Goal: Task Accomplishment & Management: Use online tool/utility

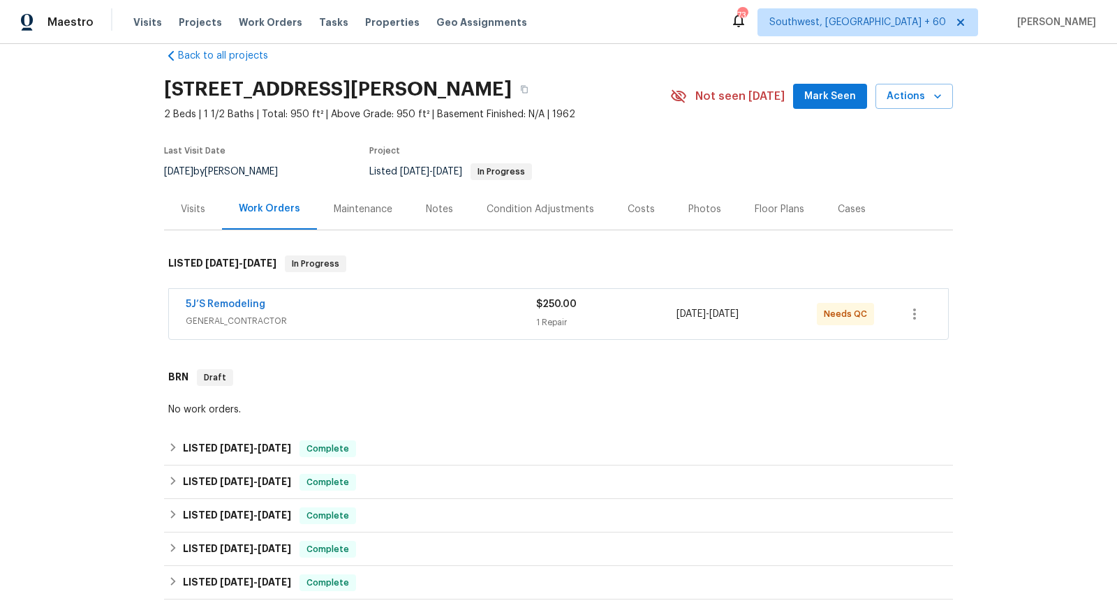
scroll to position [25, 0]
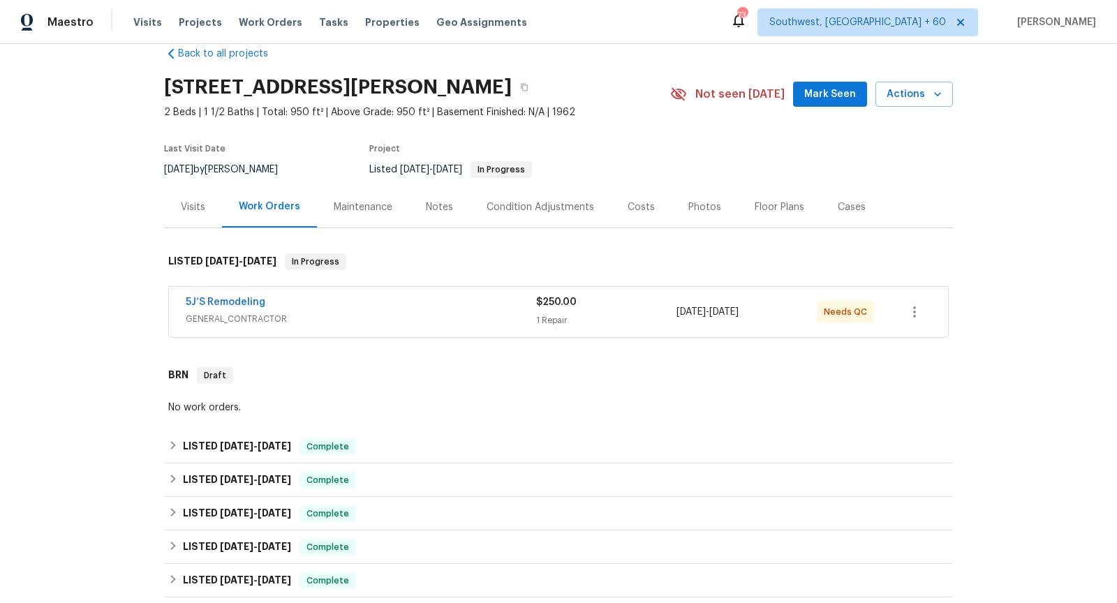
click at [328, 322] on span "GENERAL_CONTRACTOR" at bounding box center [361, 319] width 350 height 14
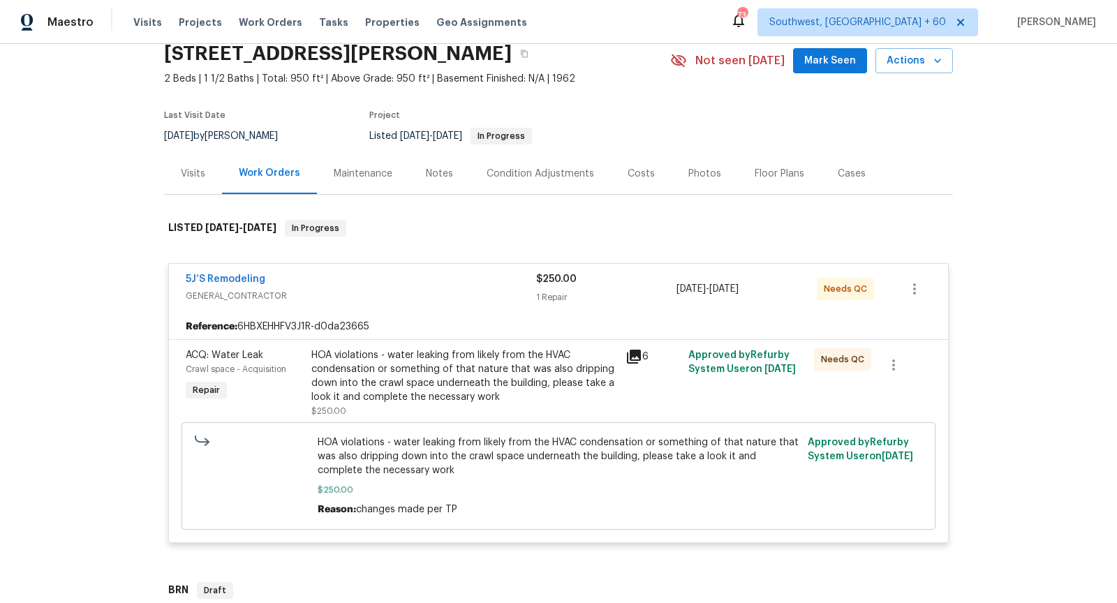
scroll to position [68, 0]
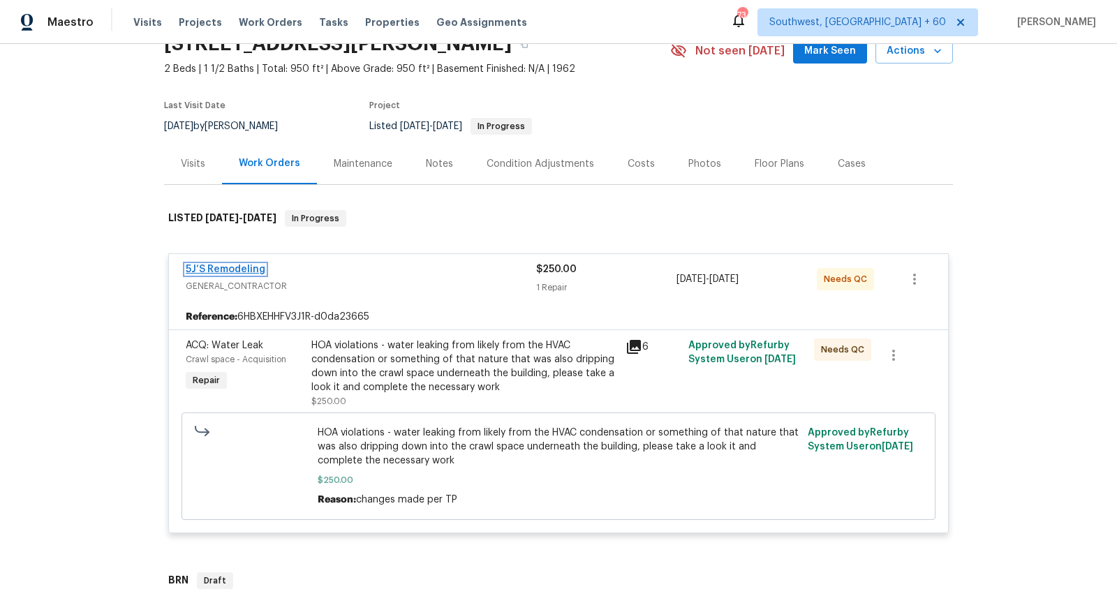
click at [225, 265] on link "5J’S Remodeling" at bounding box center [226, 270] width 80 height 10
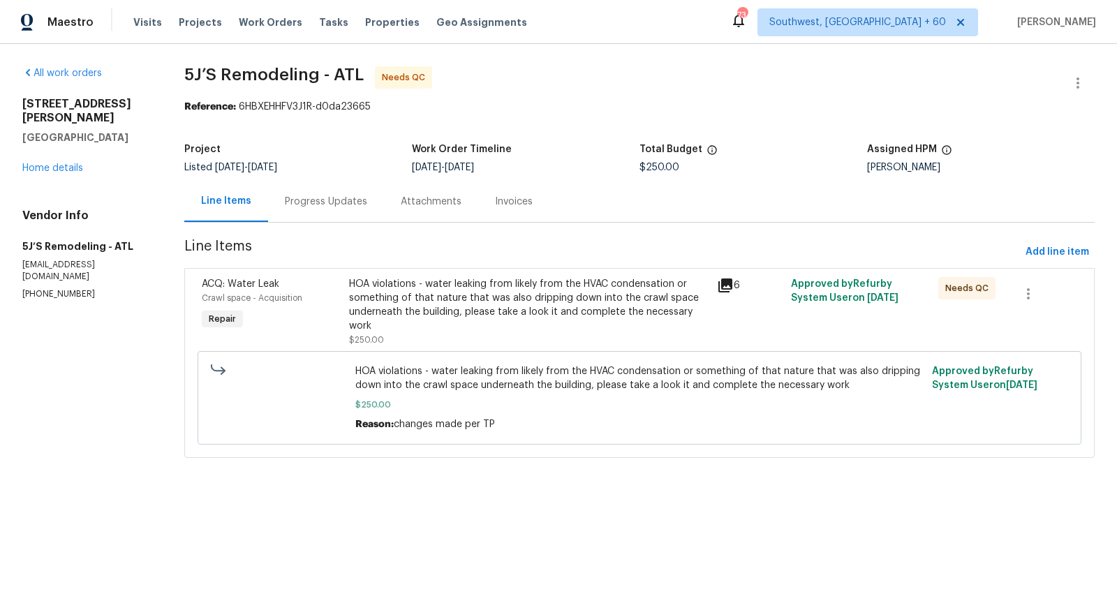
click at [725, 282] on icon at bounding box center [725, 285] width 14 height 14
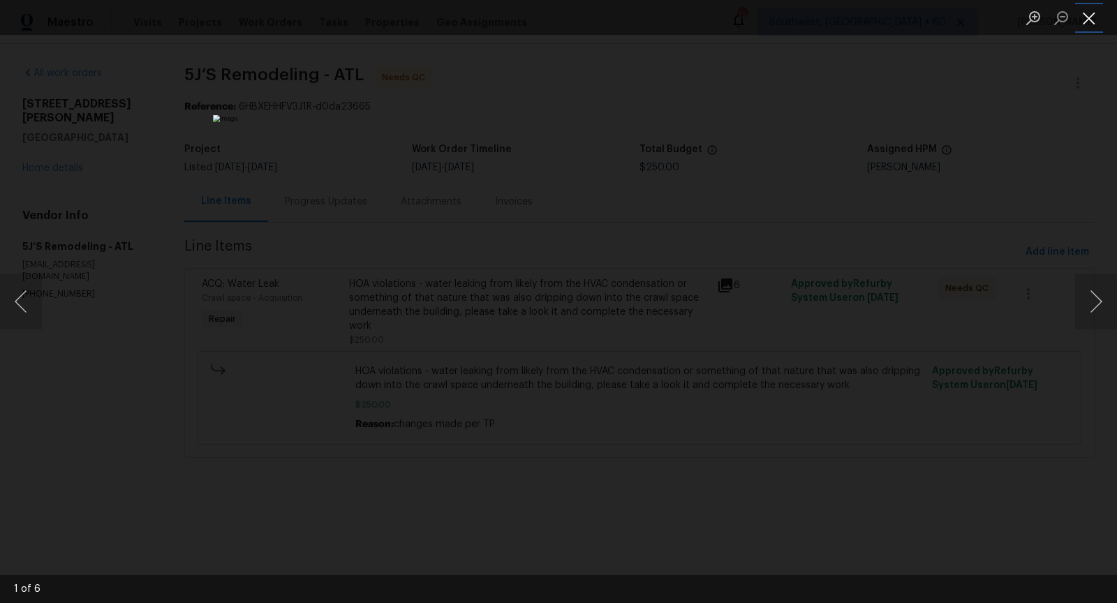
click at [1092, 29] on button "Close lightbox" at bounding box center [1089, 18] width 28 height 24
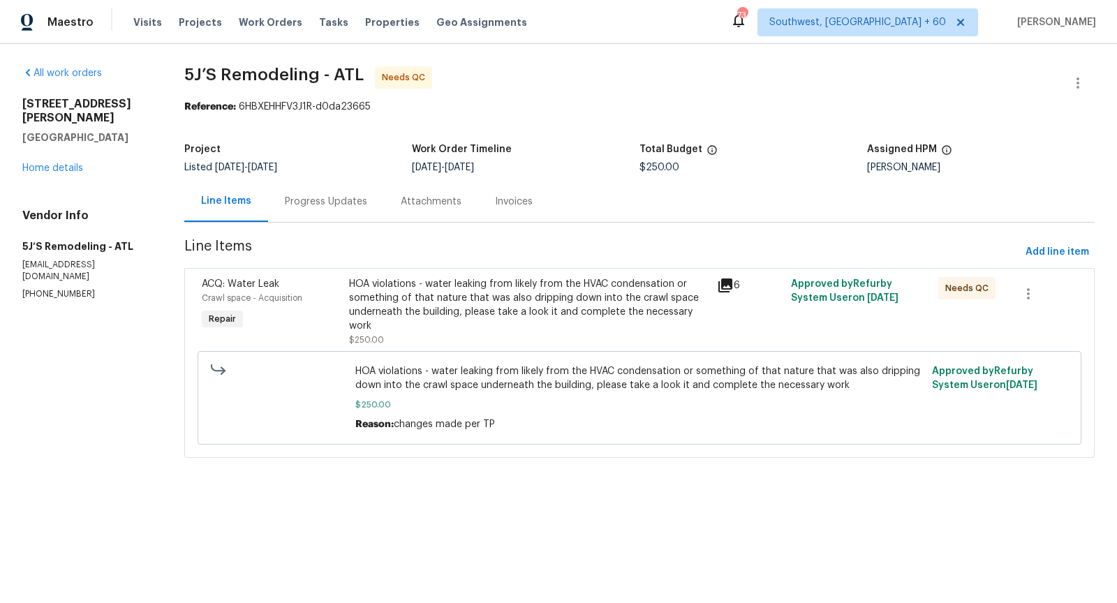
click at [343, 200] on div "Progress Updates" at bounding box center [326, 202] width 82 height 14
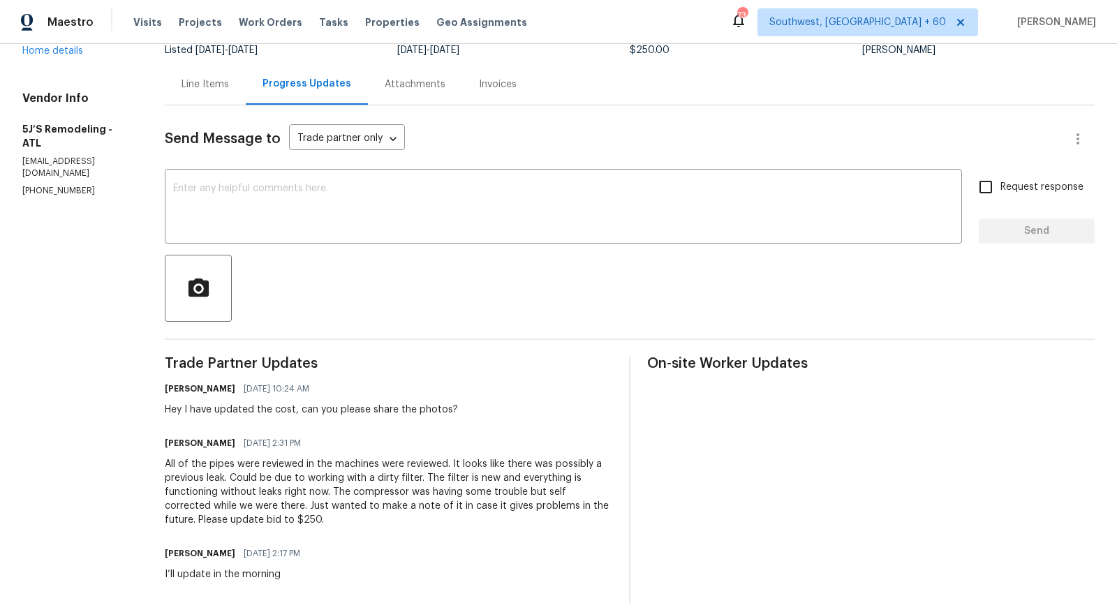
scroll to position [119, 0]
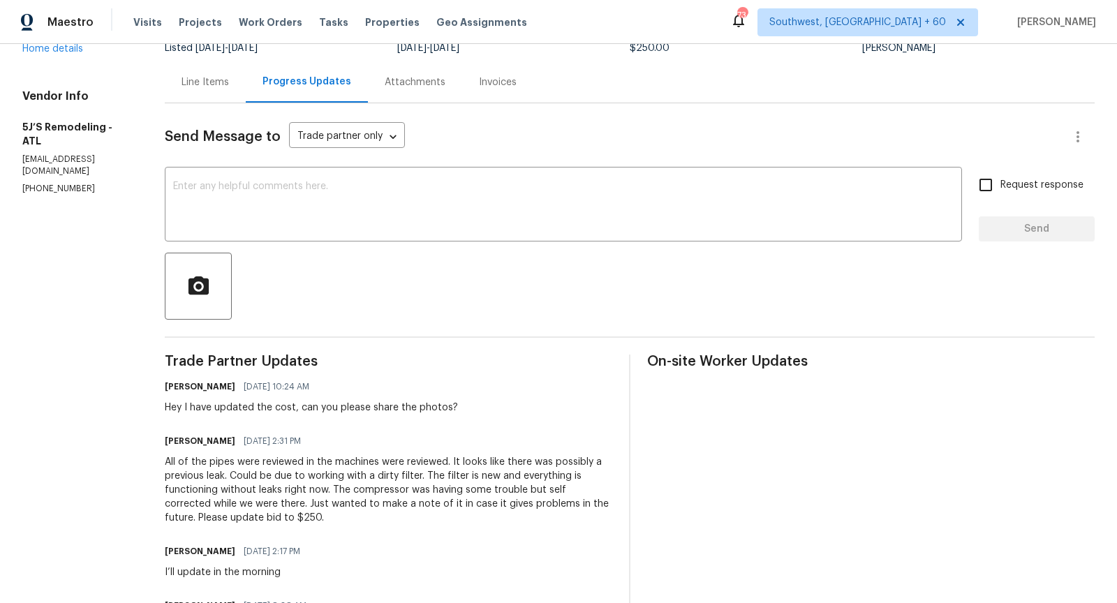
click at [421, 437] on div "[PERSON_NAME] [DATE] 2:31 PM" at bounding box center [388, 441] width 447 height 20
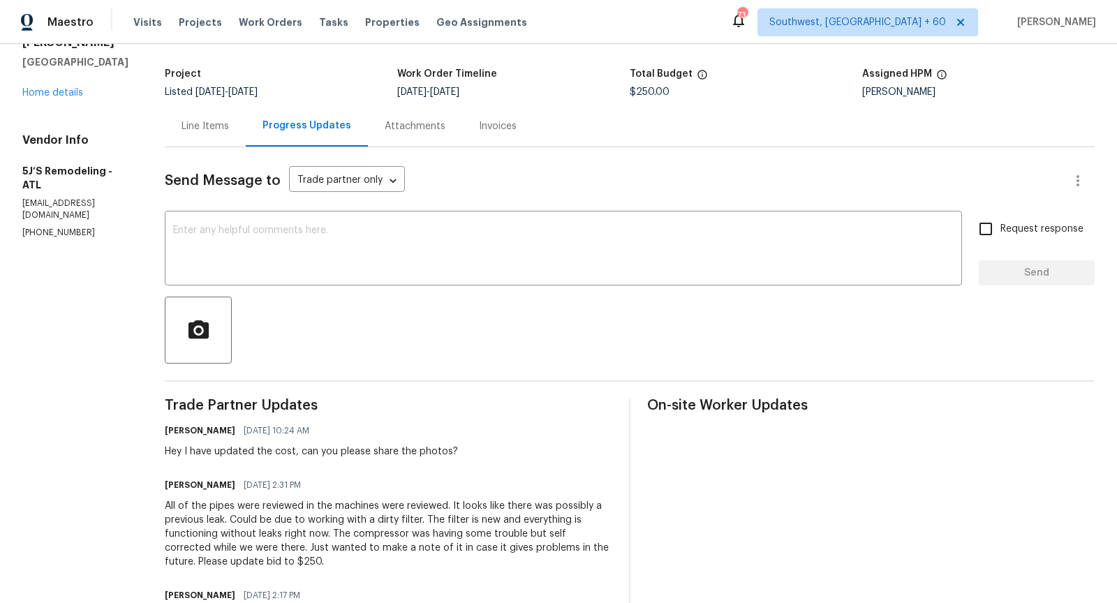
scroll to position [0, 0]
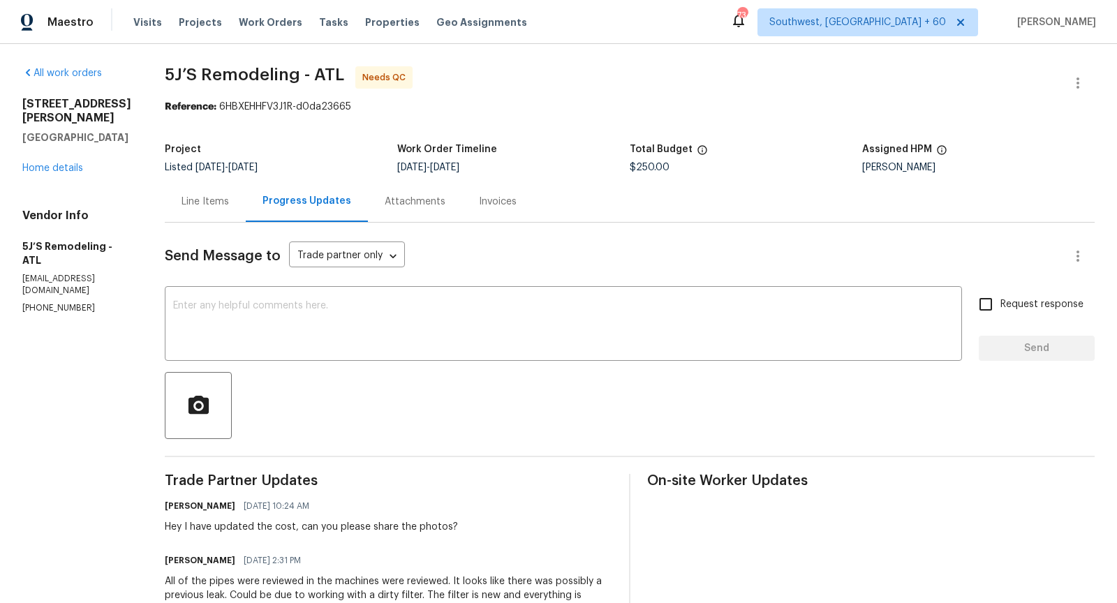
click at [210, 198] on div "Line Items" at bounding box center [204, 202] width 47 height 14
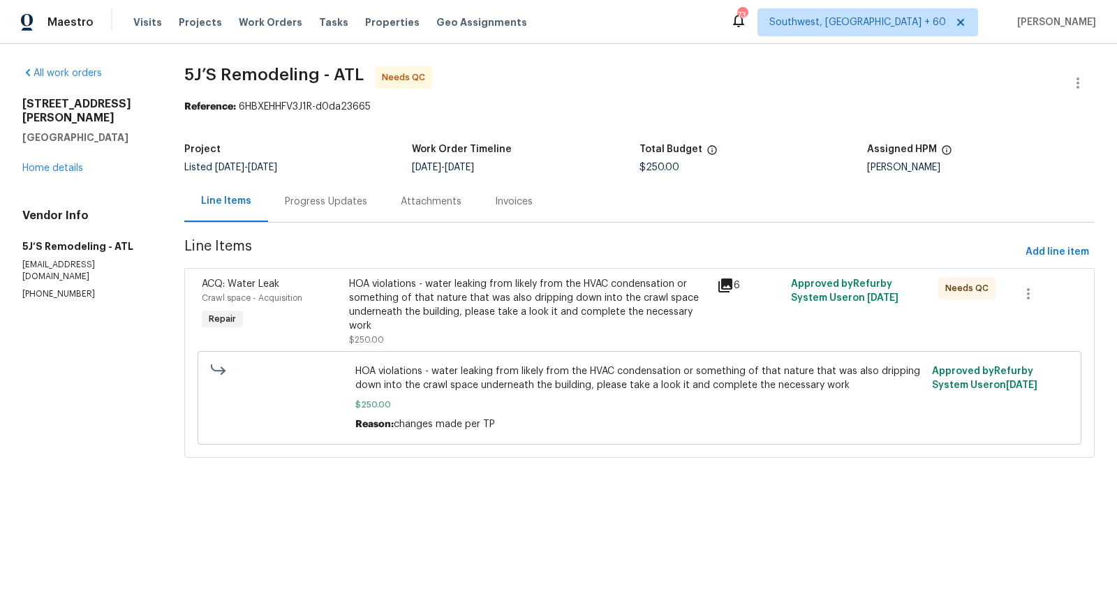
click at [410, 302] on div "HOA violations - water leaking from likely from the HVAC condensation or someth…" at bounding box center [529, 305] width 360 height 56
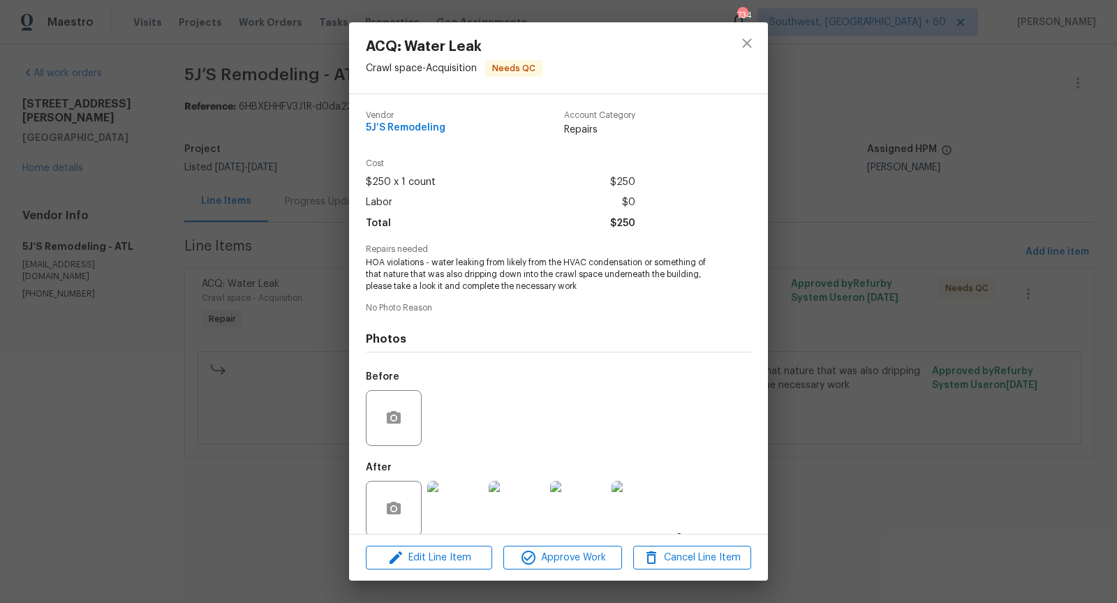
scroll to position [16, 0]
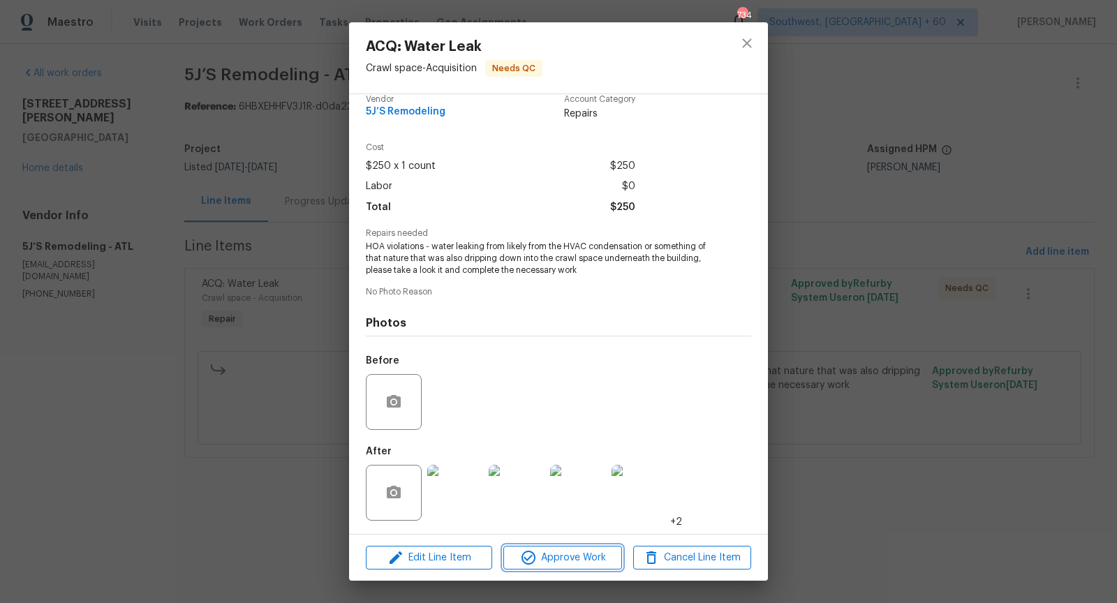
click at [548, 553] on span "Approve Work" at bounding box center [562, 557] width 110 height 17
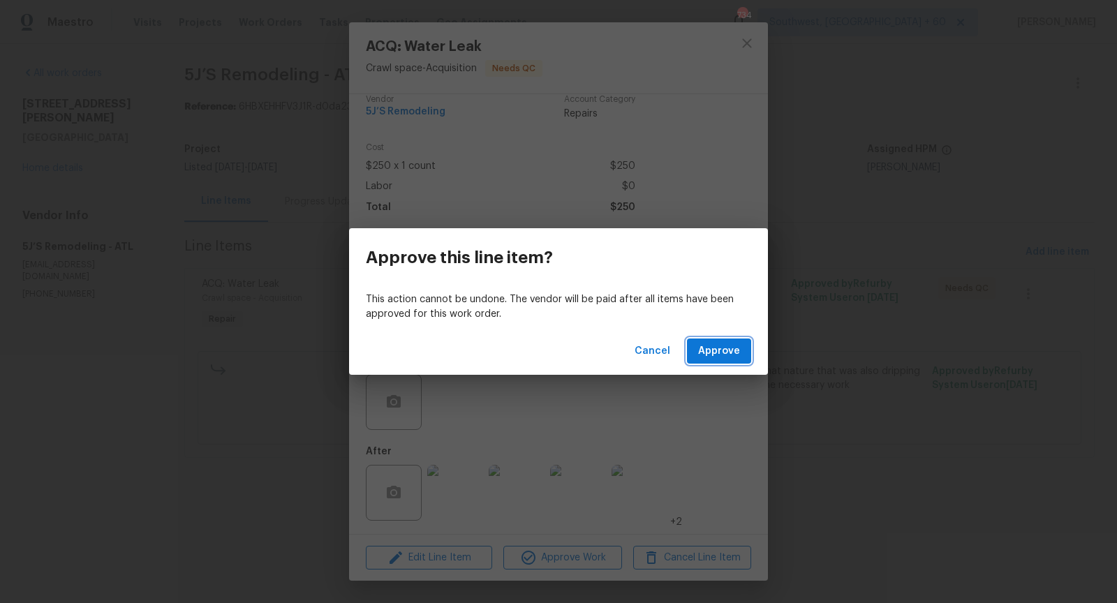
click at [716, 355] on span "Approve" at bounding box center [719, 351] width 42 height 17
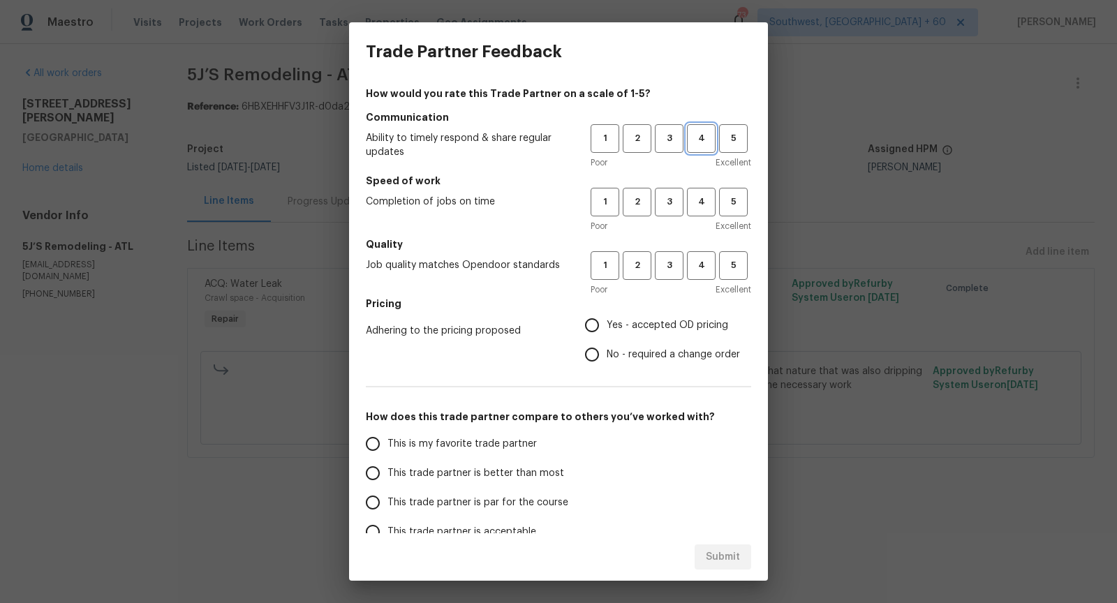
click at [700, 144] on span "4" at bounding box center [701, 139] width 26 height 16
click at [704, 206] on span "4" at bounding box center [701, 202] width 26 height 16
click at [698, 261] on span "4" at bounding box center [701, 266] width 26 height 16
click at [592, 319] on input "Yes - accepted OD pricing" at bounding box center [591, 325] width 29 height 29
radio input "true"
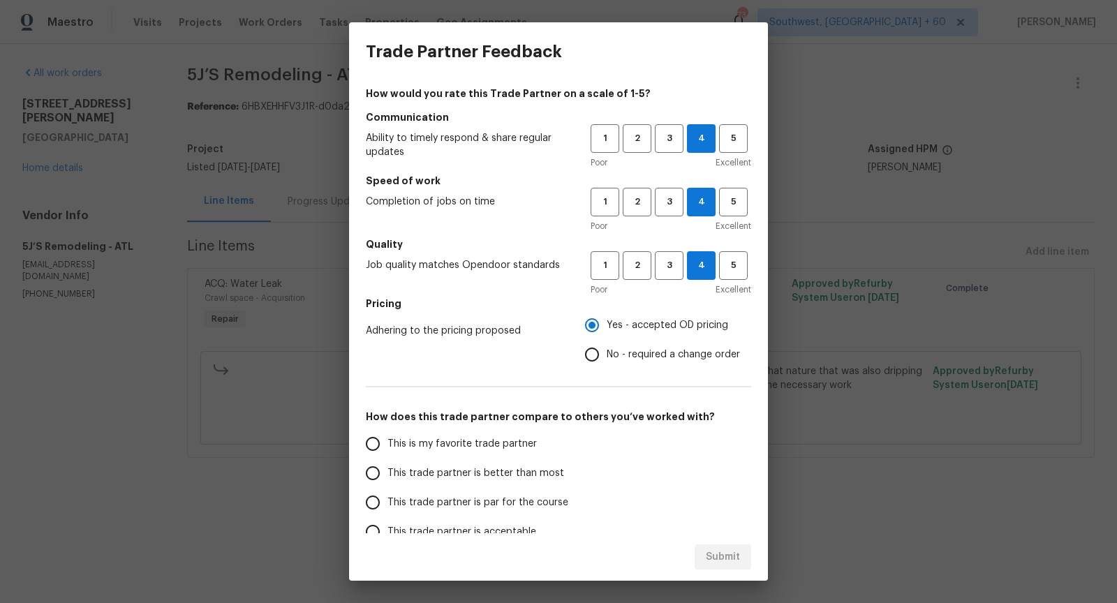
click at [380, 467] on input "This trade partner is better than most" at bounding box center [372, 473] width 29 height 29
click at [710, 550] on span "Submit" at bounding box center [723, 557] width 34 height 17
radio input "true"
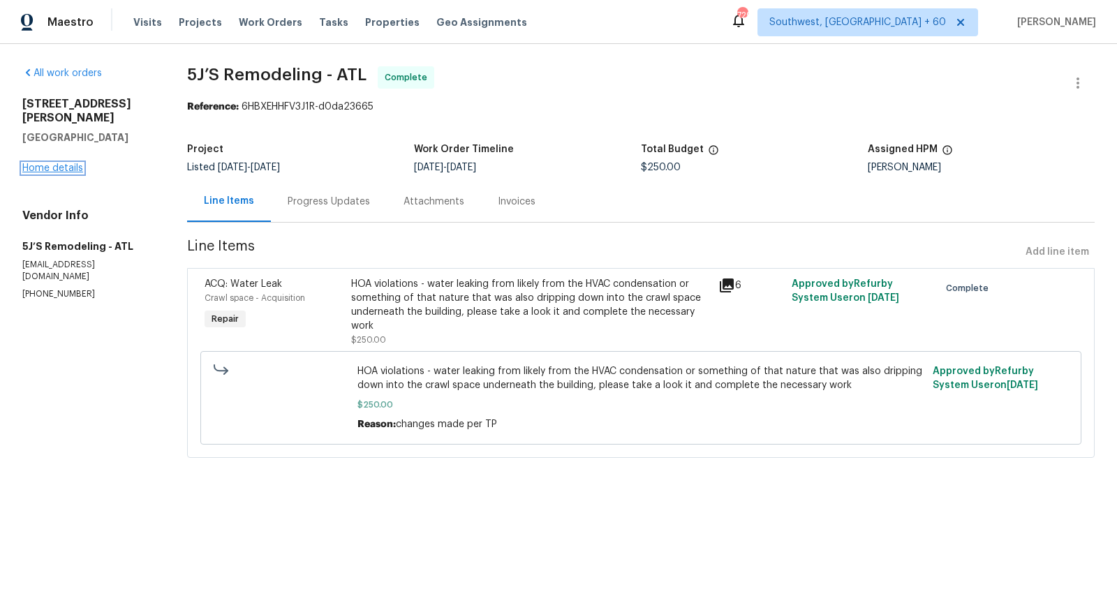
click at [52, 167] on link "Home details" at bounding box center [52, 168] width 61 height 10
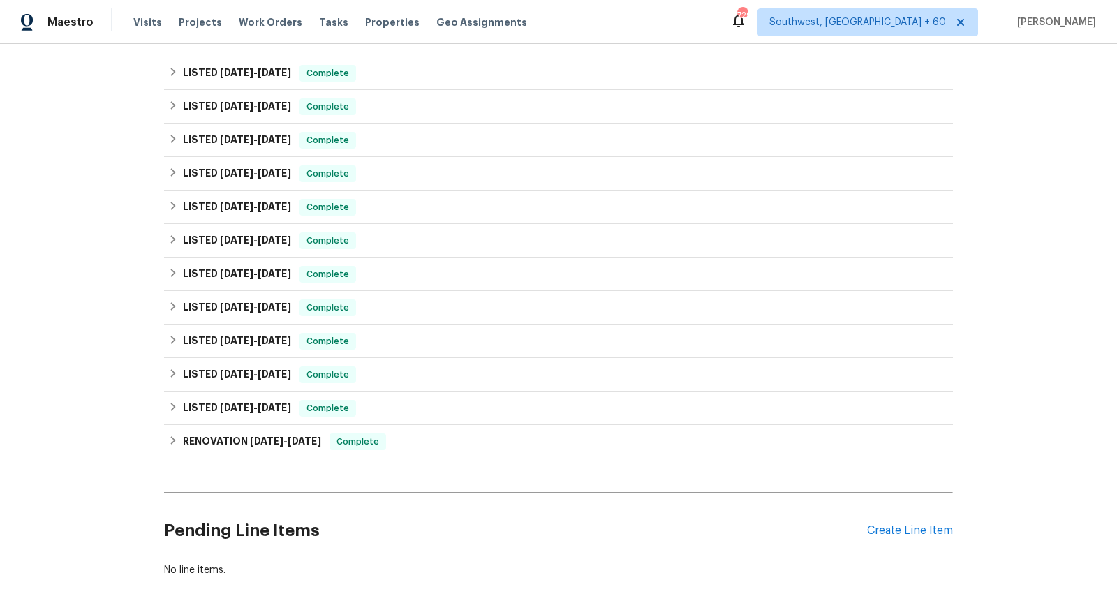
scroll to position [352, 0]
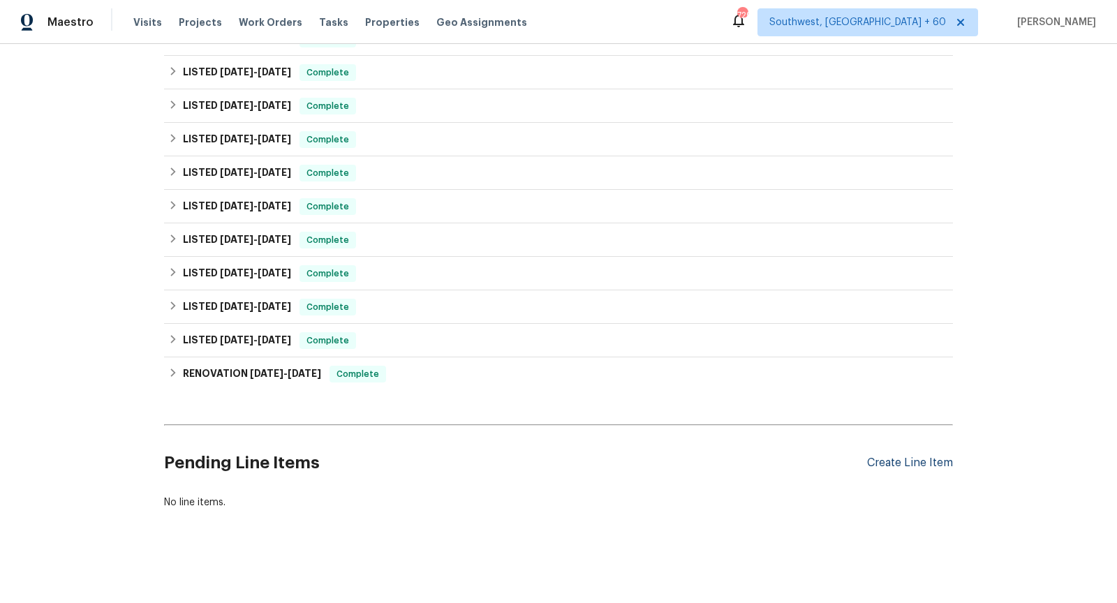
click at [889, 464] on div "Create Line Item" at bounding box center [910, 462] width 86 height 13
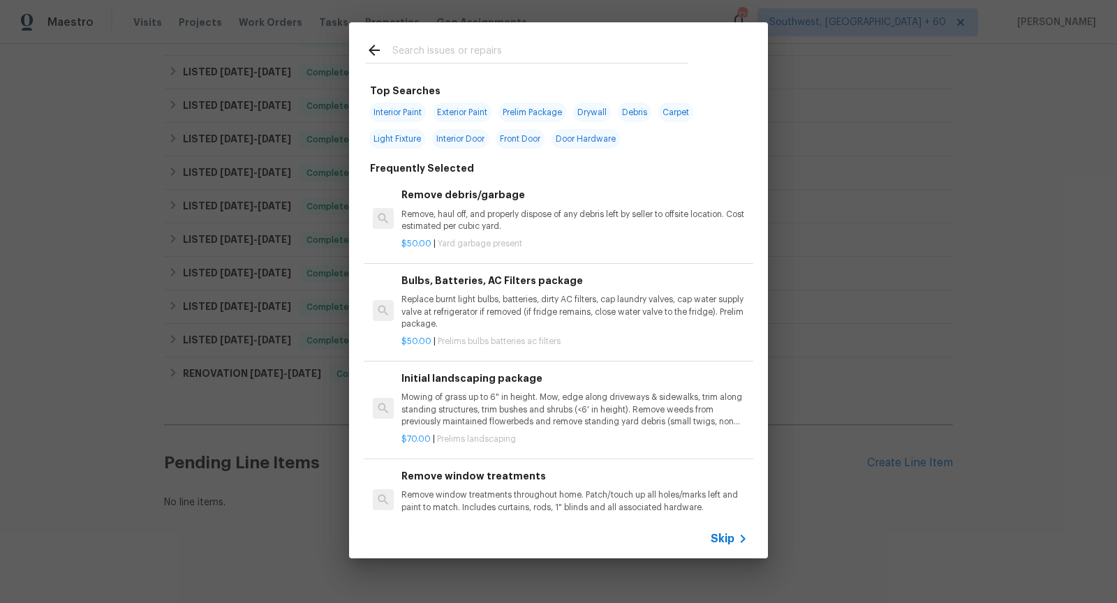
click at [718, 535] on span "Skip" at bounding box center [723, 539] width 24 height 14
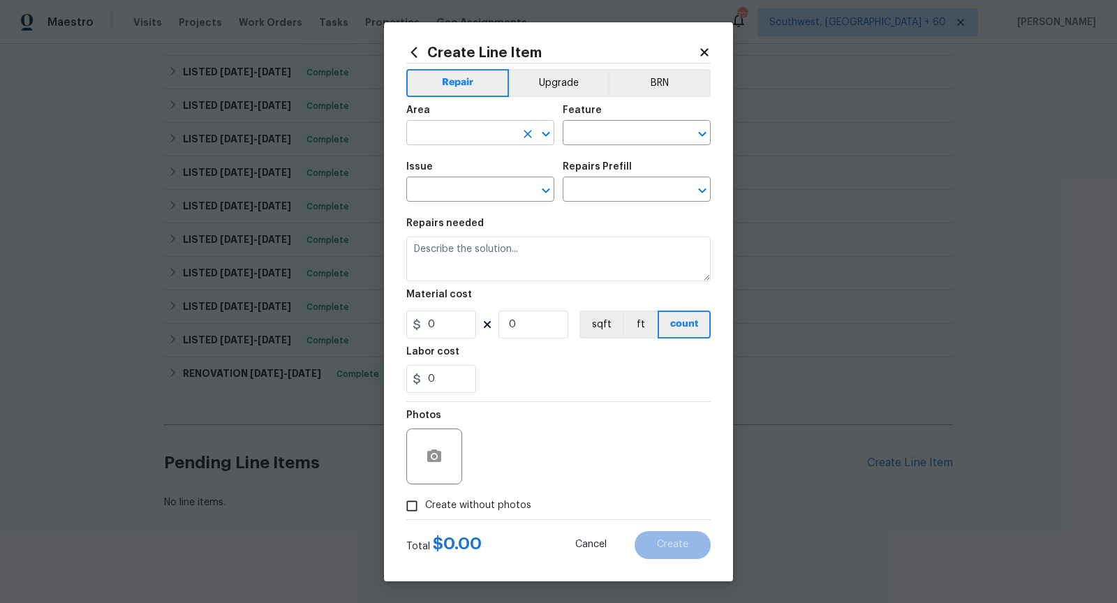
click at [548, 128] on icon "Open" at bounding box center [545, 134] width 17 height 17
click at [710, 133] on icon "Open" at bounding box center [702, 134] width 17 height 17
type input "Crawl space"
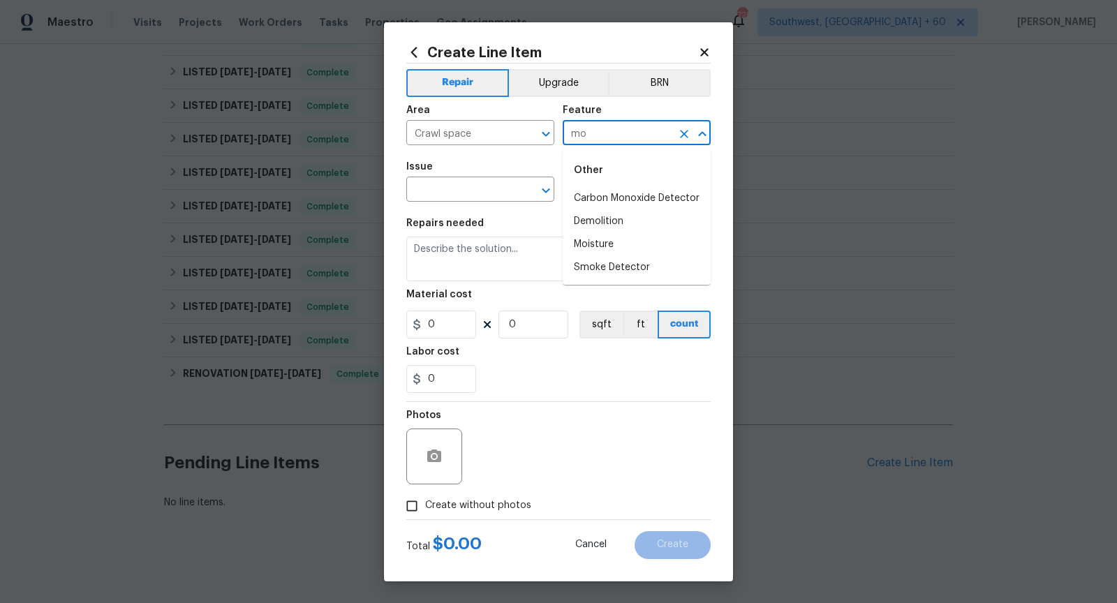
type input "m"
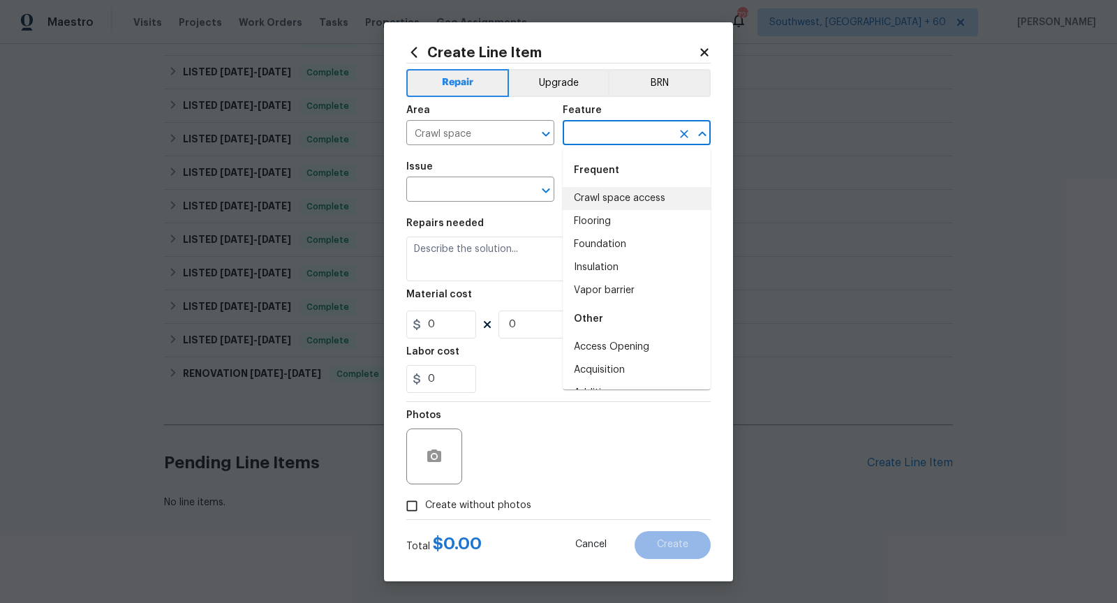
type input "Crawl space access"
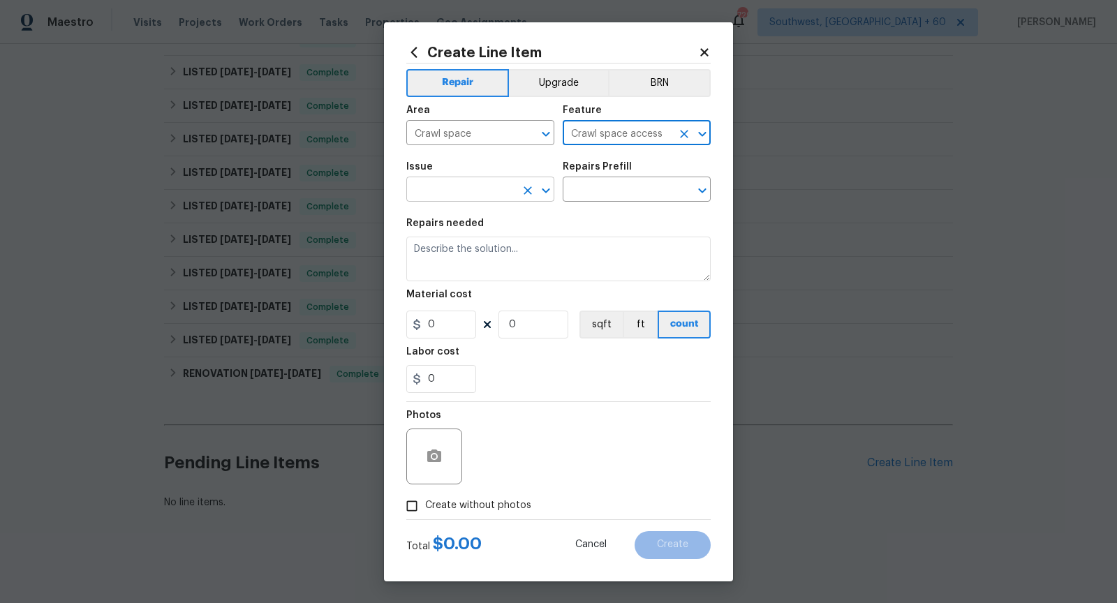
click at [549, 186] on icon "Open" at bounding box center [545, 190] width 17 height 17
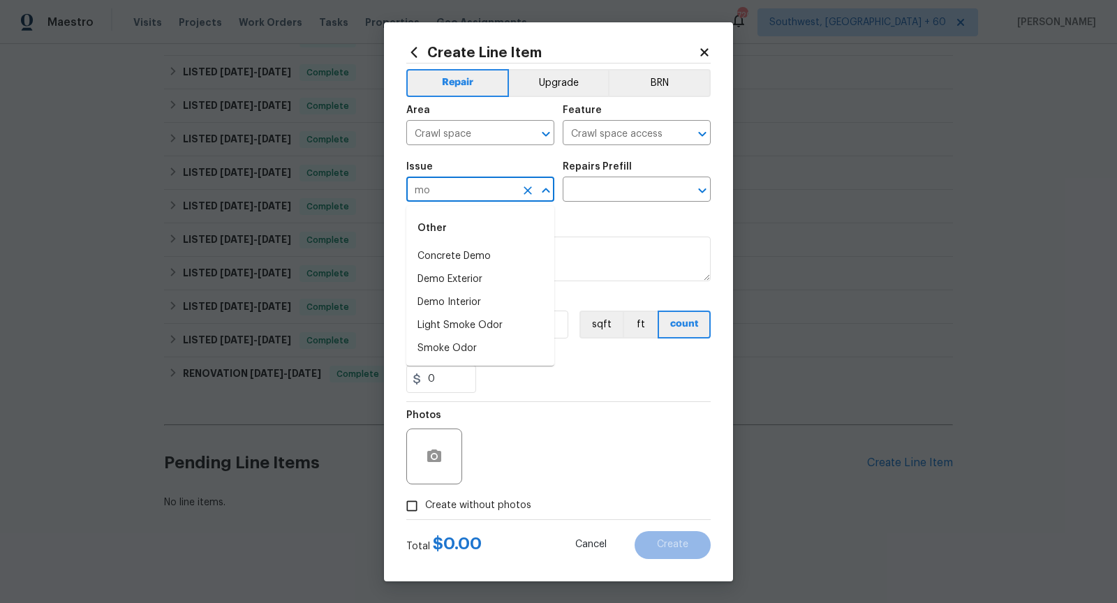
type input "m"
type input "c"
type input "d"
click at [526, 427] on li "Overall Exterior" at bounding box center [480, 417] width 148 height 23
click at [706, 195] on icon "Open" at bounding box center [702, 190] width 17 height 17
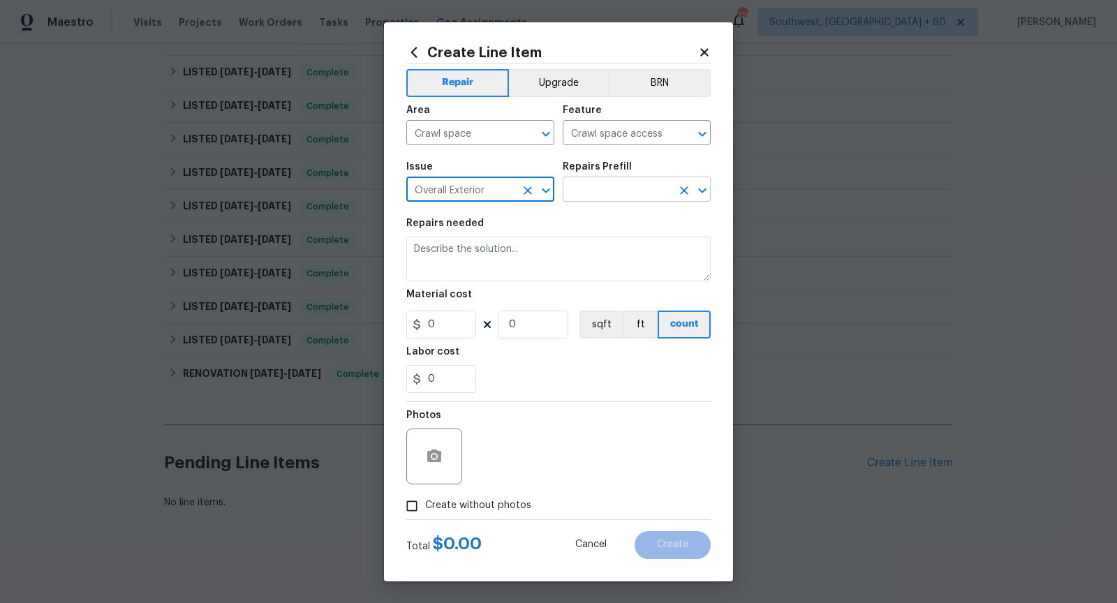
type input "Overall Exterior"
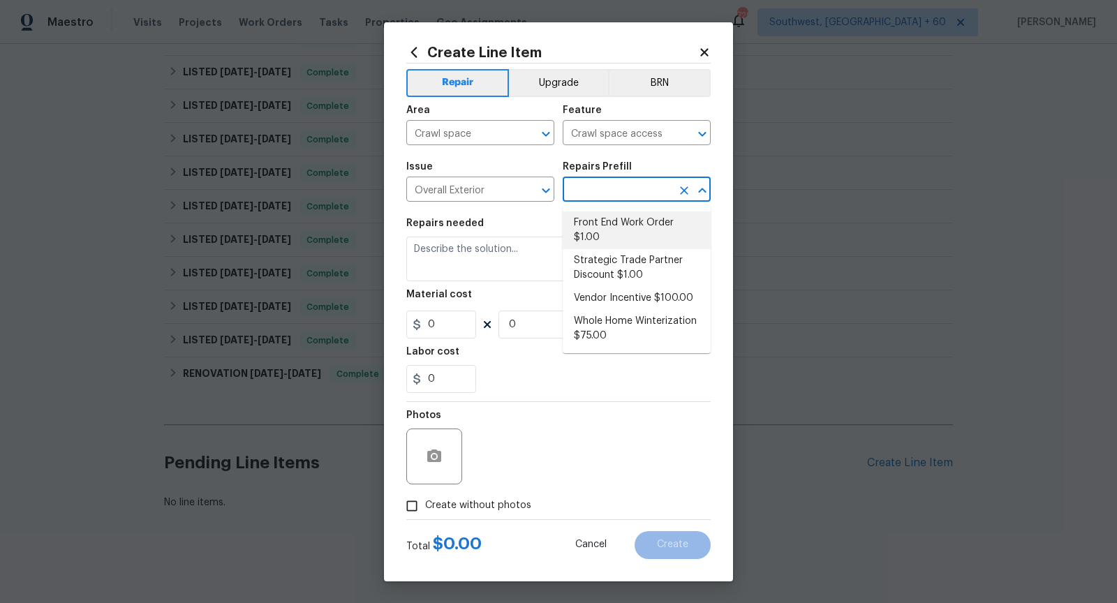
click at [649, 228] on li "Front End Work Order $1.00" at bounding box center [637, 230] width 148 height 38
type input "Front End Work Order $1.00"
type textarea "Placeholder line item for the creation of front end work orders."
type input "1"
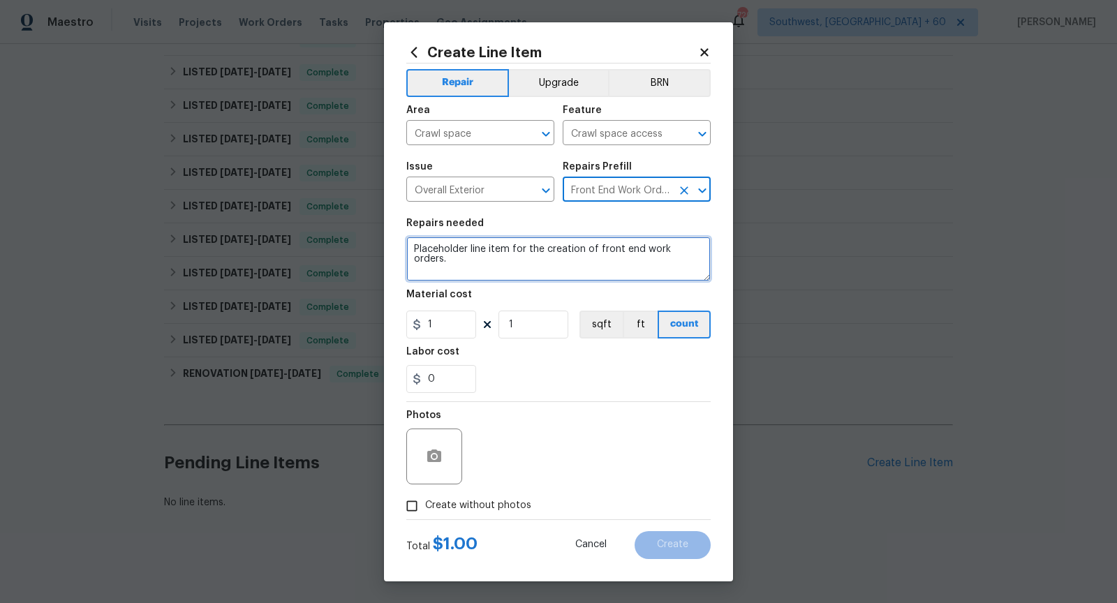
click at [581, 253] on textarea "Placeholder line item for the creation of front end work orders." at bounding box center [558, 259] width 304 height 45
paste textarea "Mold was found in the crawl space under unit below water lines, remediation is …"
type textarea "HOA violation - Mold was found in the crawl space under unit below water lines,…"
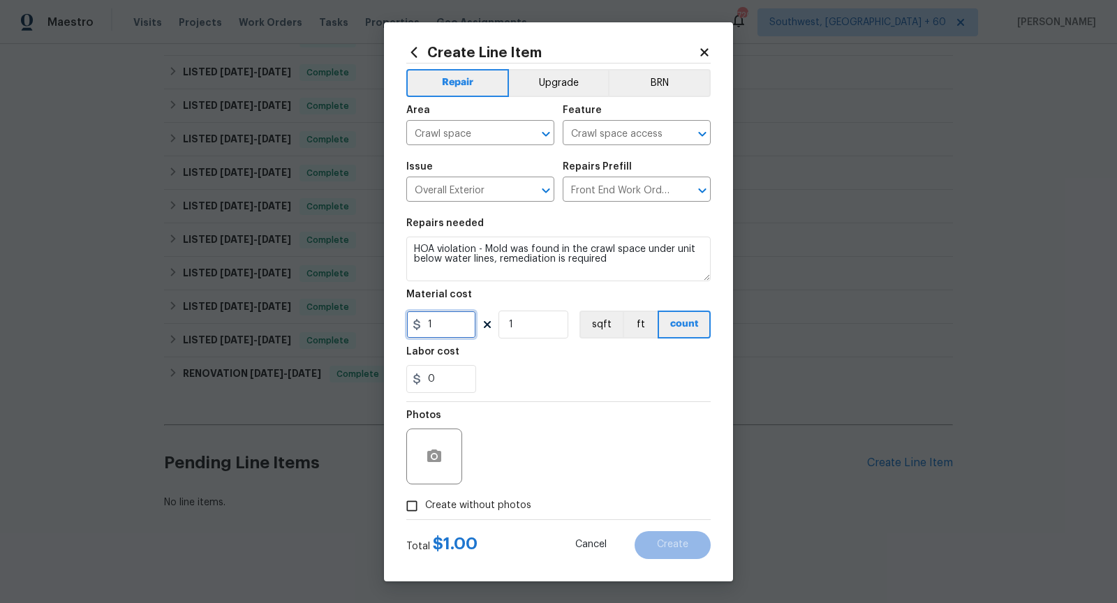
click at [438, 322] on input "1" at bounding box center [441, 325] width 70 height 28
type input "75"
click at [417, 500] on input "Create without photos" at bounding box center [412, 506] width 27 height 27
checkbox input "true"
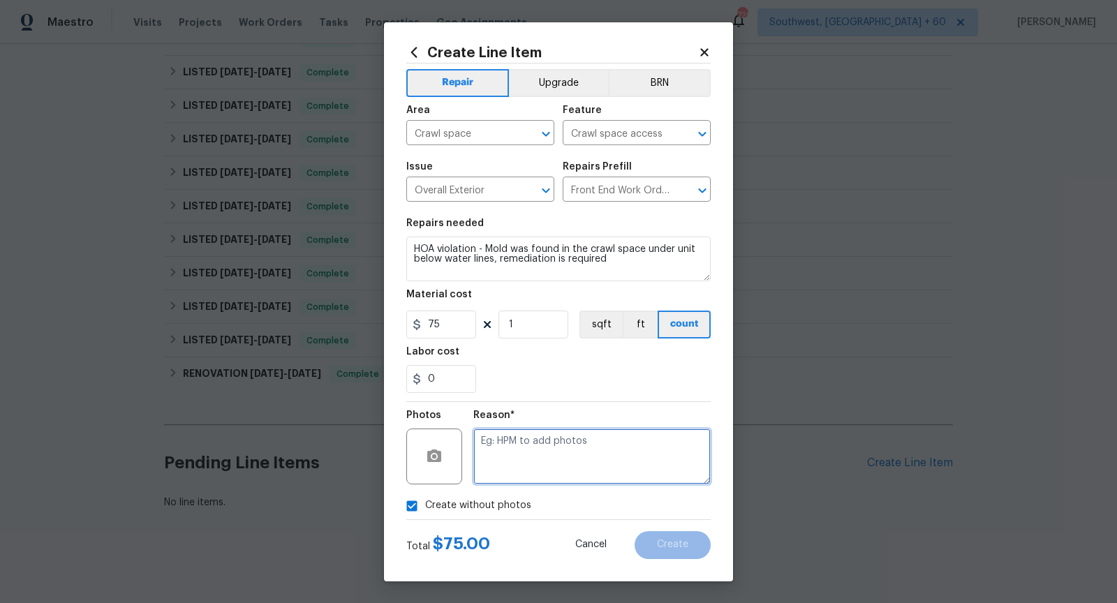
click at [491, 475] on textarea at bounding box center [591, 457] width 237 height 56
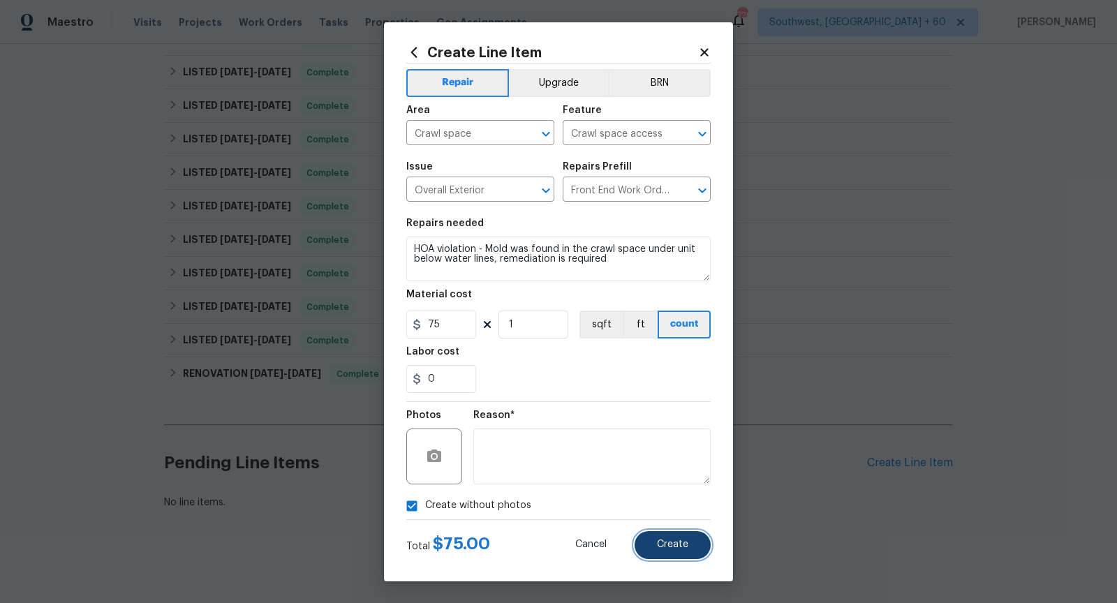
click at [665, 549] on span "Create" at bounding box center [672, 545] width 31 height 10
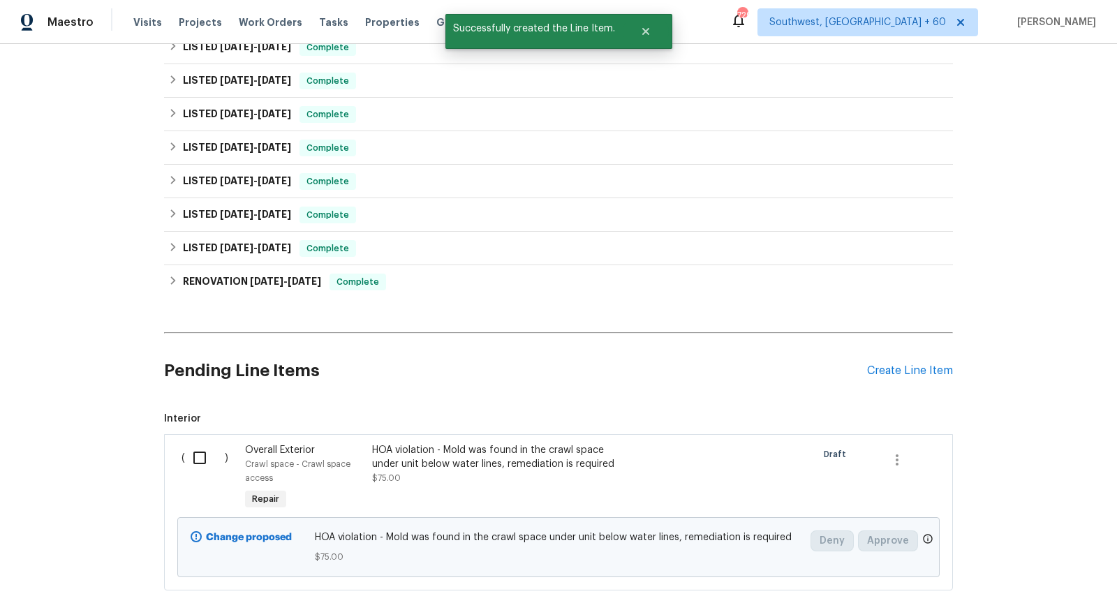
scroll to position [525, 0]
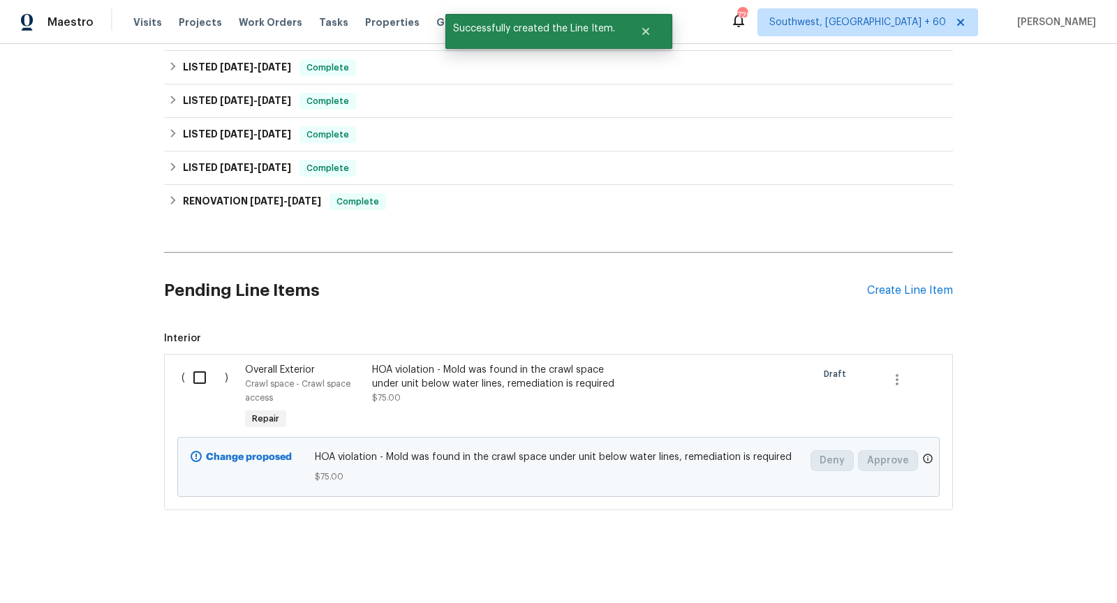
click at [193, 372] on input "checkbox" at bounding box center [205, 377] width 40 height 29
checkbox input "true"
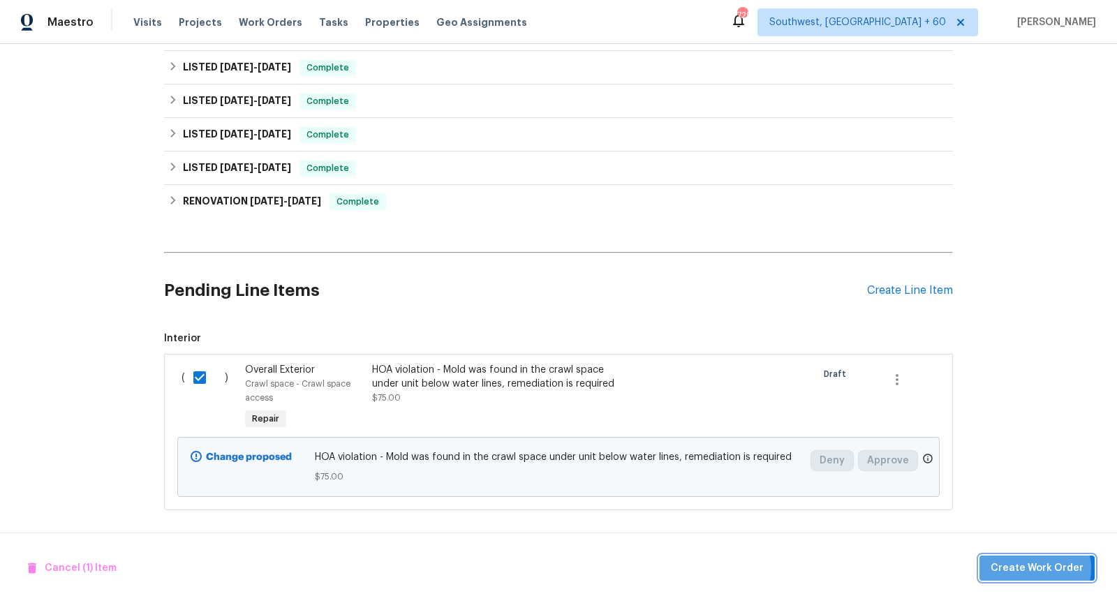
click at [1039, 569] on span "Create Work Order" at bounding box center [1036, 568] width 93 height 17
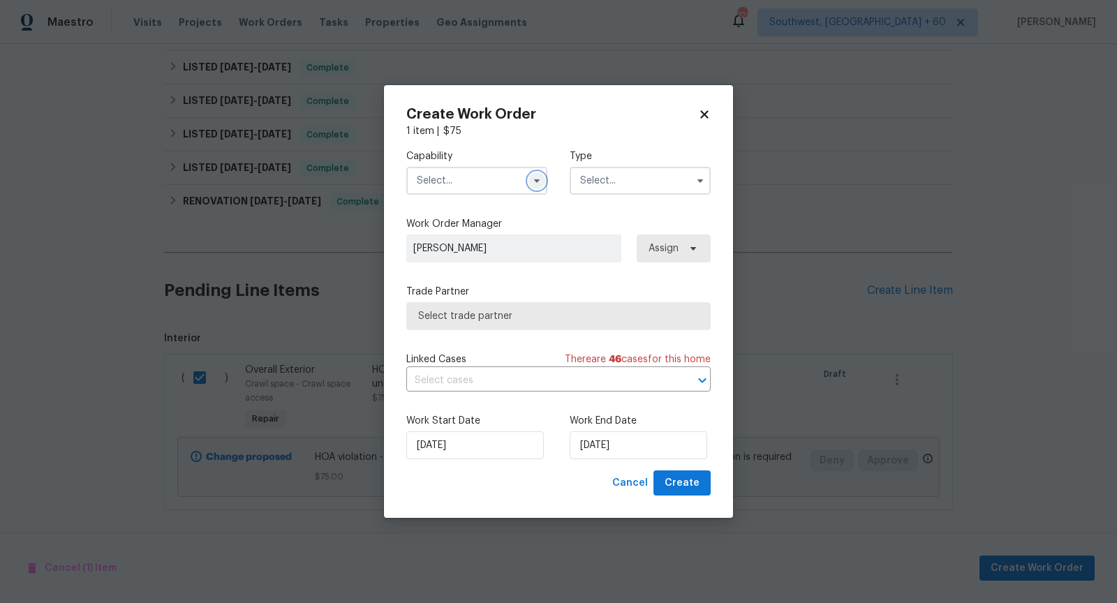
click at [535, 183] on icon "button" at bounding box center [536, 180] width 11 height 11
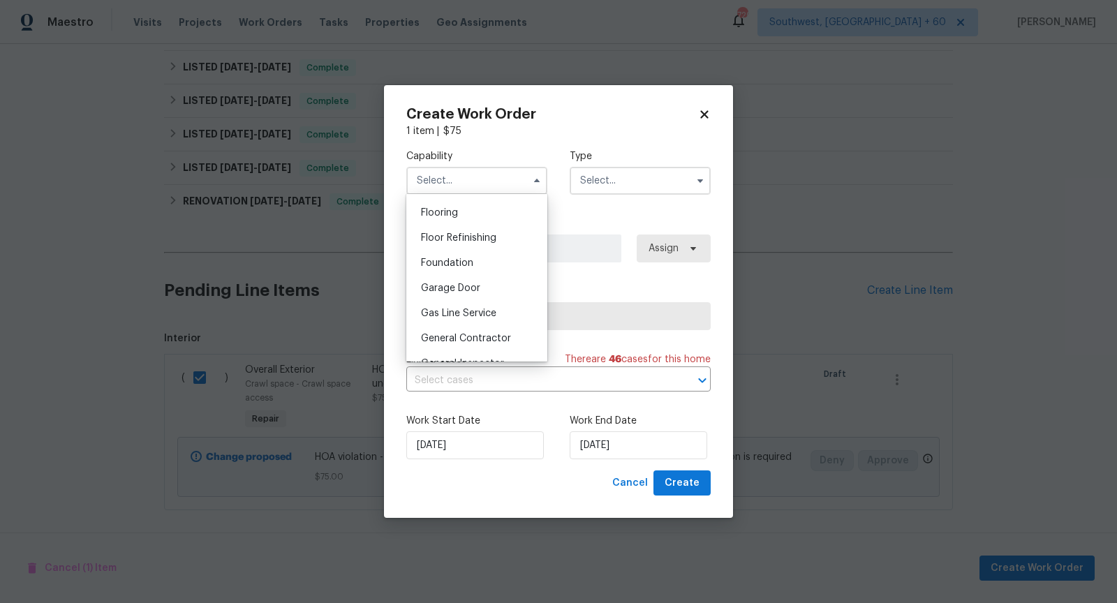
scroll to position [563, 0]
click at [491, 305] on div "General Contractor" at bounding box center [477, 314] width 134 height 25
type input "General Contractor"
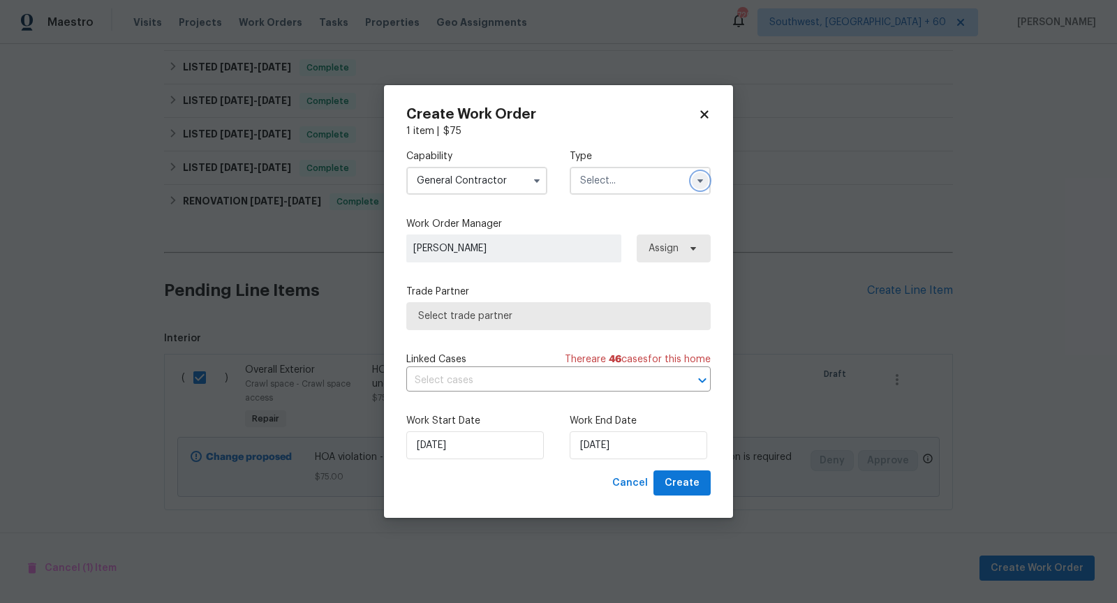
click at [694, 184] on button "button" at bounding box center [700, 180] width 17 height 17
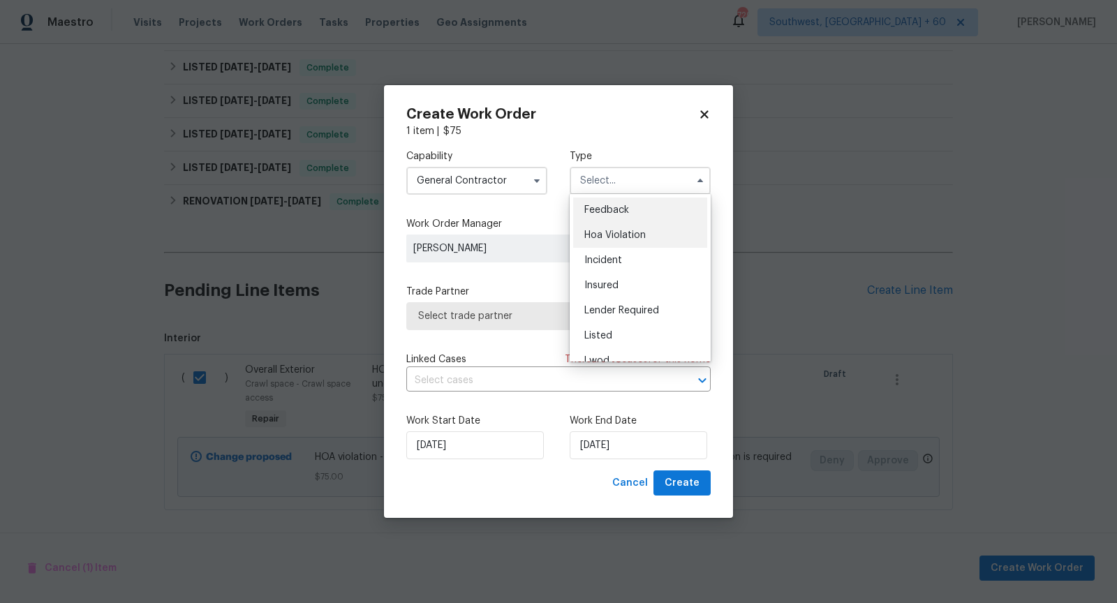
click at [627, 234] on span "Hoa Violation" at bounding box center [614, 235] width 61 height 10
type input "Hoa Violation"
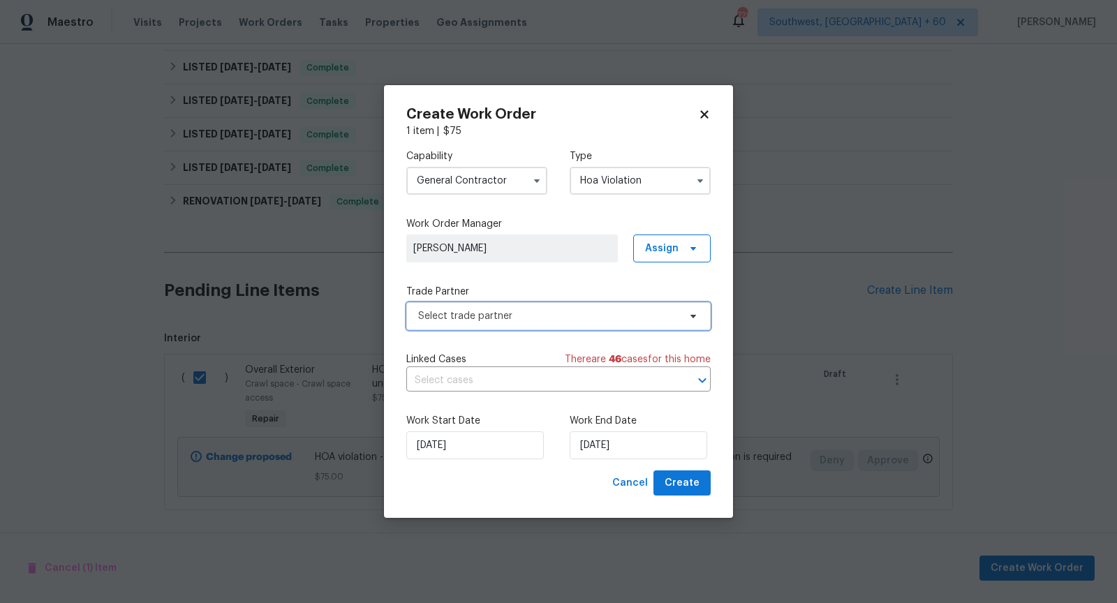
click at [594, 313] on span "Select trade partner" at bounding box center [548, 316] width 260 height 14
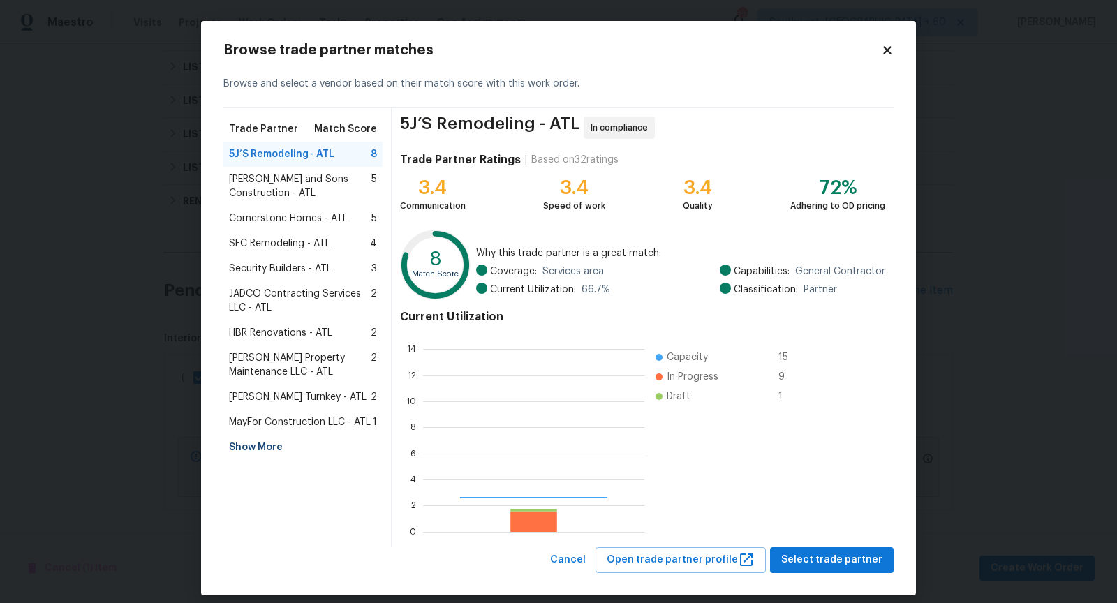
scroll to position [195, 221]
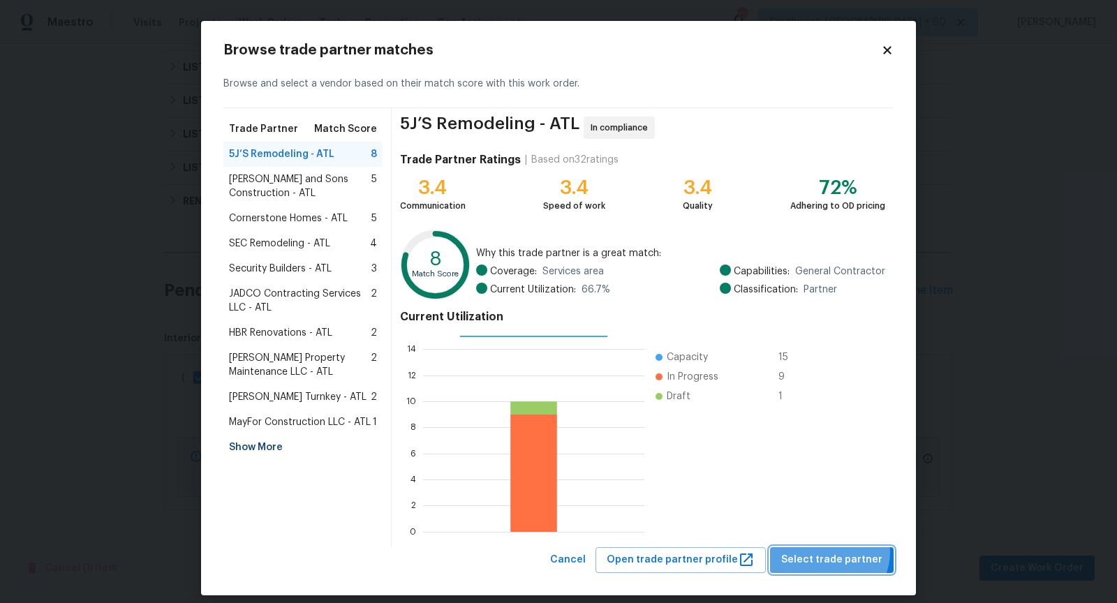
click at [835, 551] on span "Select trade partner" at bounding box center [831, 559] width 101 height 17
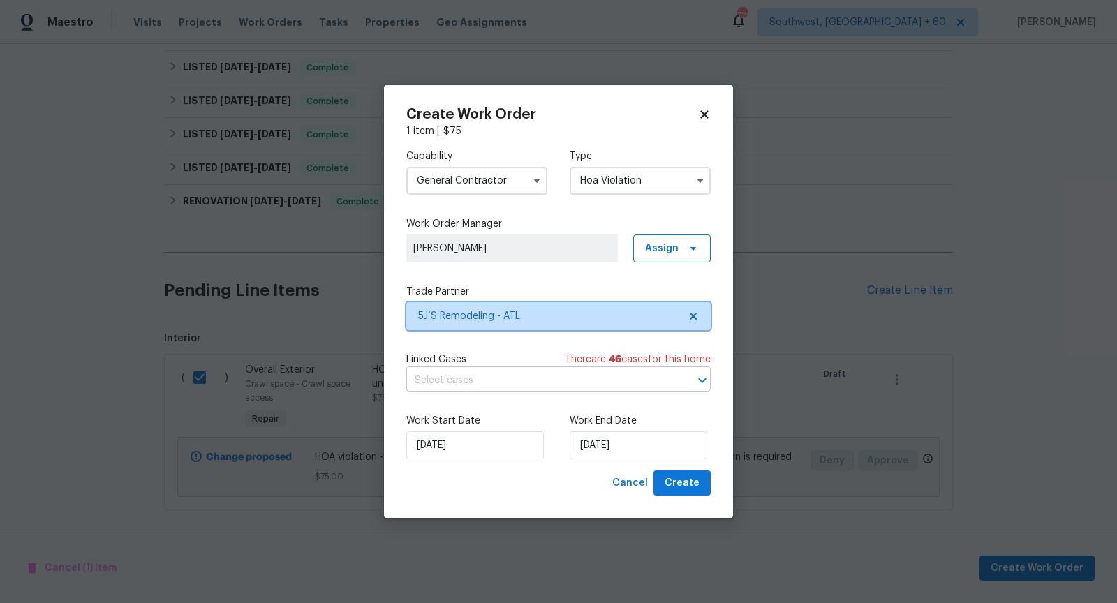
click at [699, 384] on icon "Open" at bounding box center [702, 380] width 17 height 17
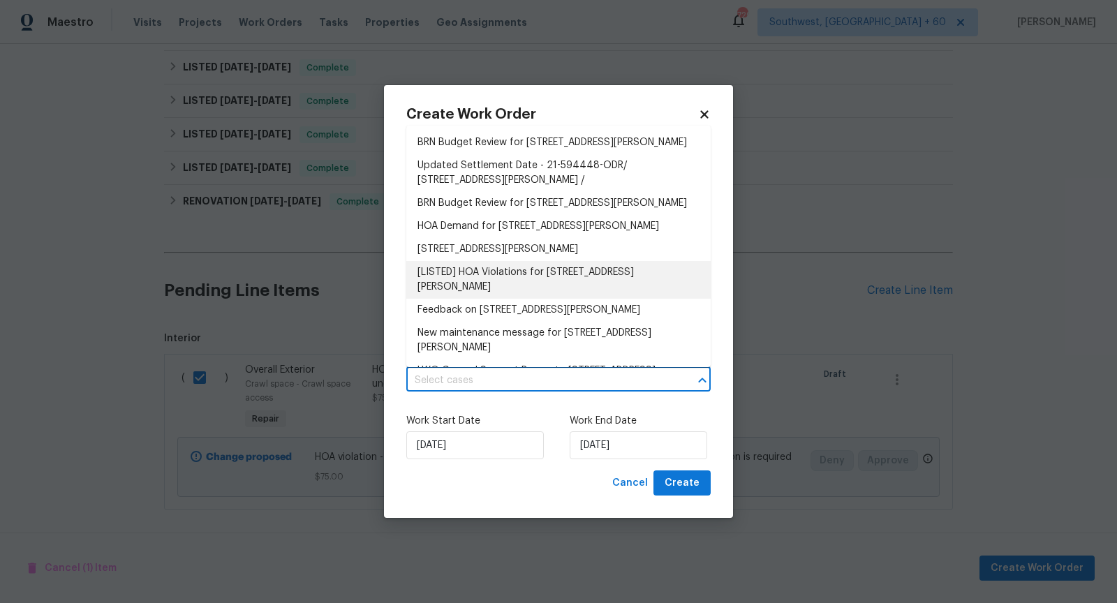
click at [540, 299] on li "[LISTED] HOA Violations for [STREET_ADDRESS][PERSON_NAME]" at bounding box center [558, 280] width 304 height 38
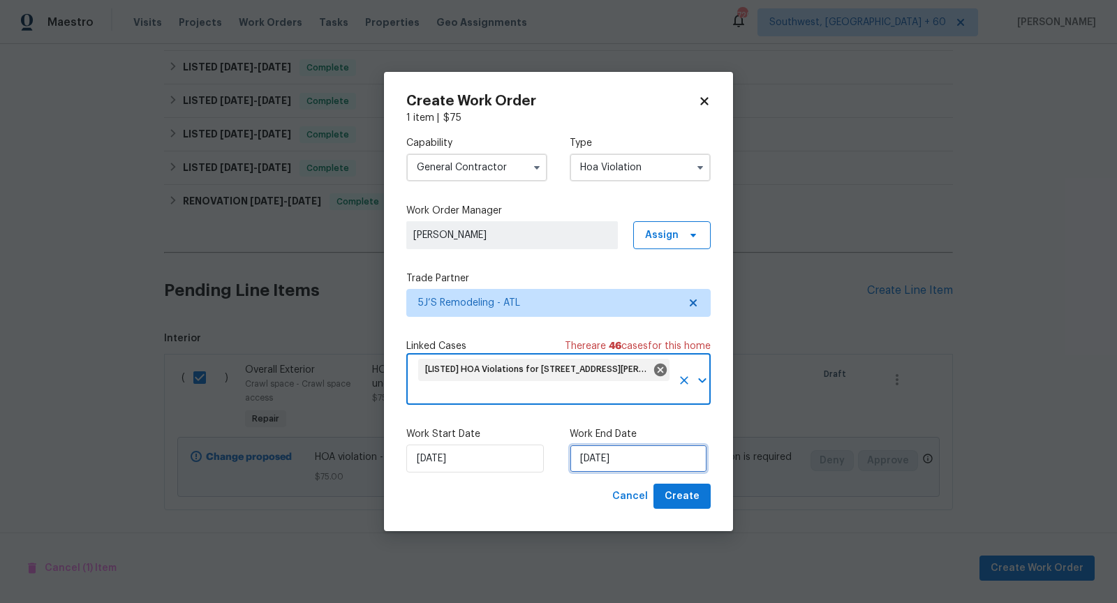
click at [602, 461] on input "[DATE]" at bounding box center [639, 459] width 138 height 28
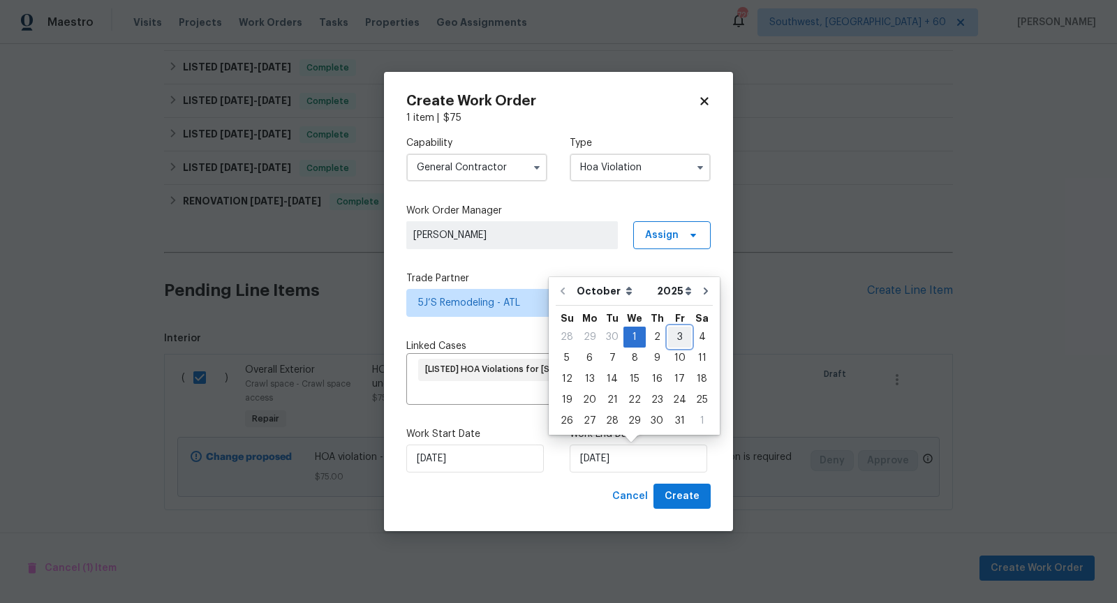
click at [668, 338] on div "3" at bounding box center [679, 337] width 23 height 20
type input "[DATE]"
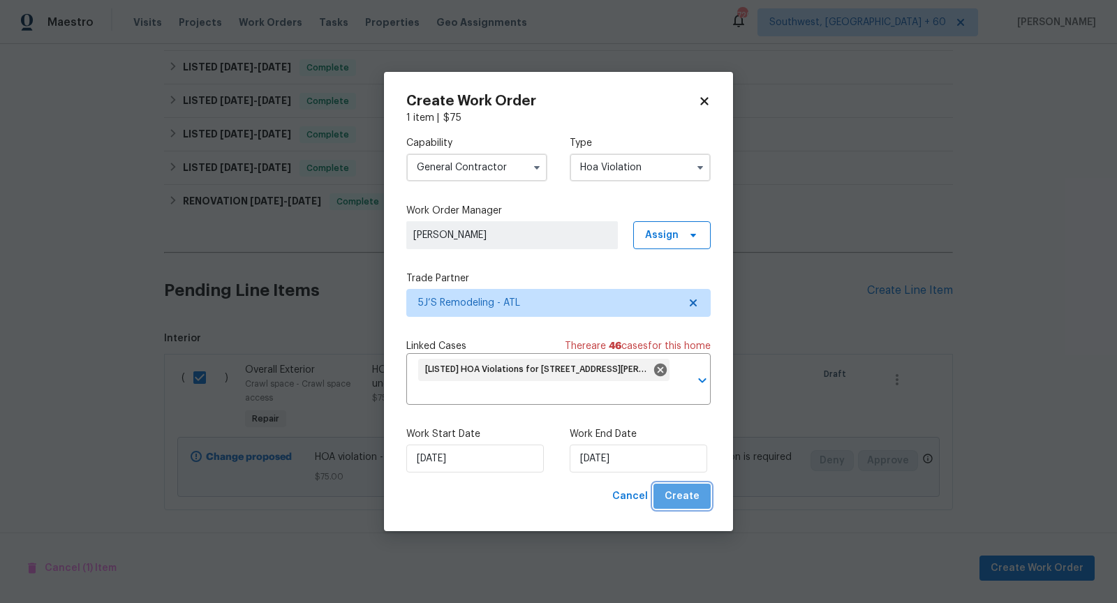
click at [688, 504] on span "Create" at bounding box center [681, 496] width 35 height 17
checkbox input "false"
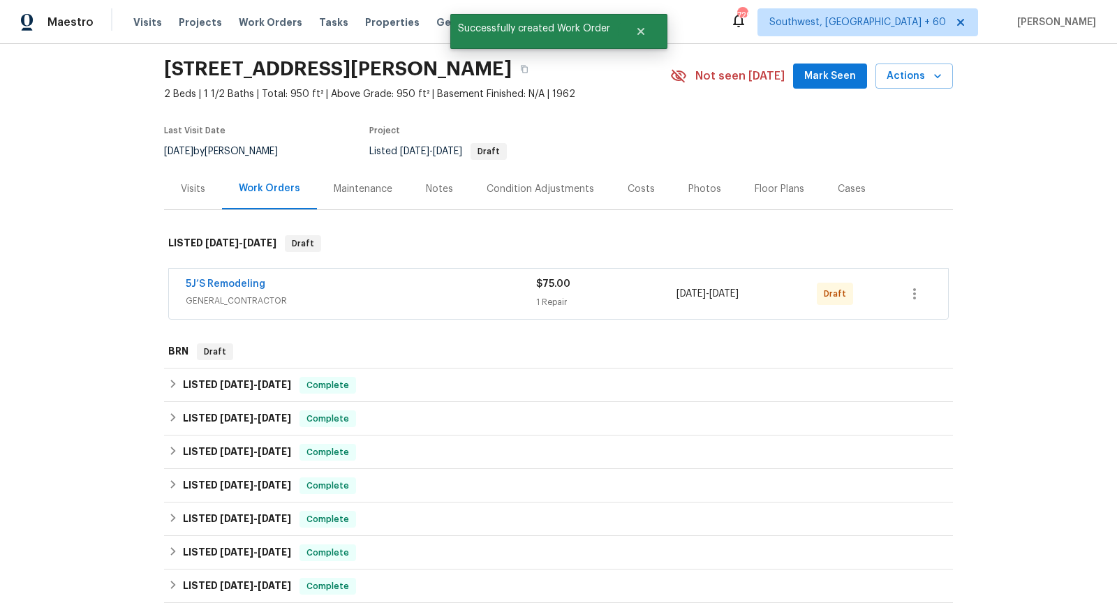
scroll to position [0, 0]
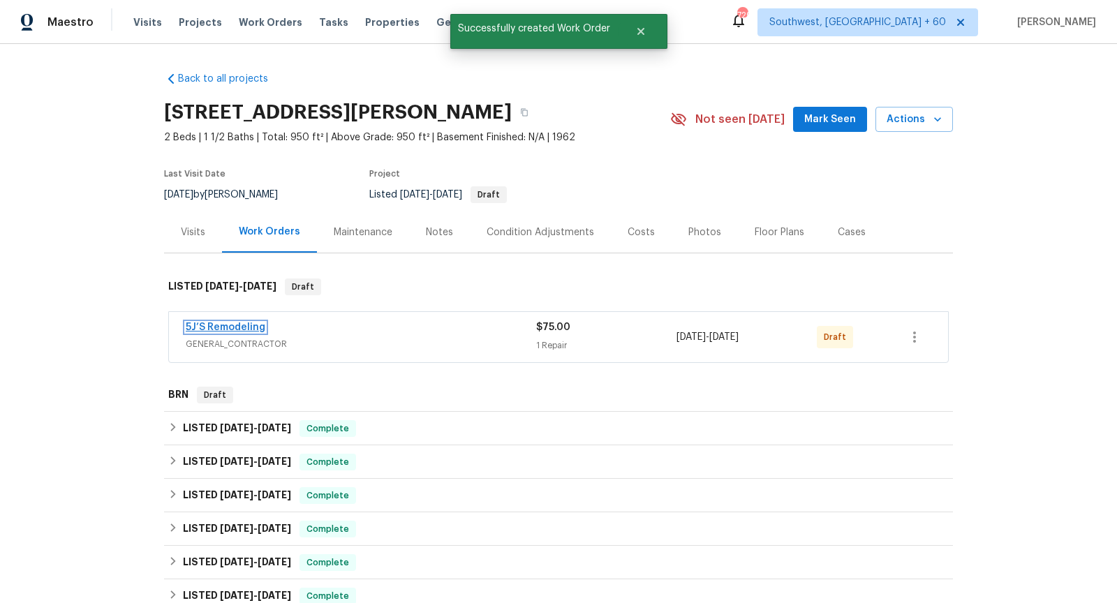
click at [250, 322] on link "5J’S Remodeling" at bounding box center [226, 327] width 80 height 10
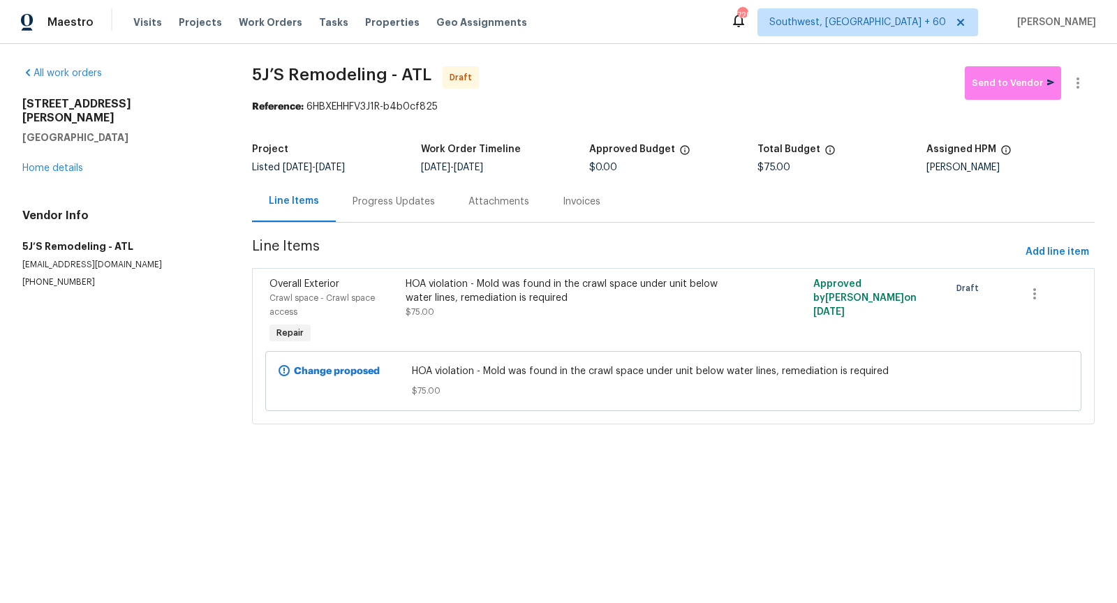
click at [388, 199] on div "Progress Updates" at bounding box center [393, 202] width 82 height 14
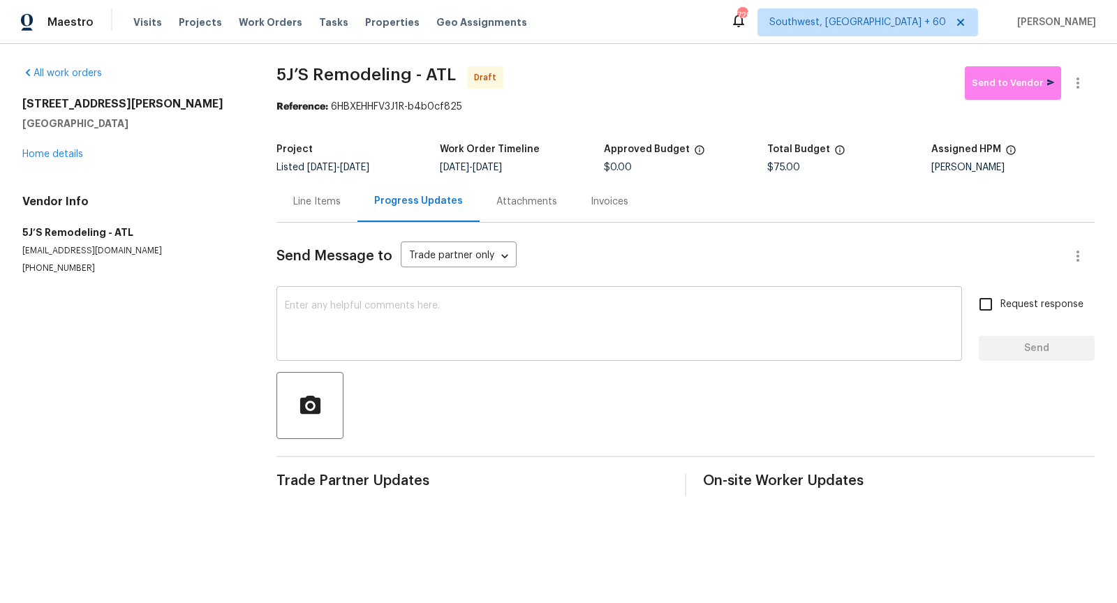
click at [364, 311] on textarea at bounding box center [619, 325] width 669 height 49
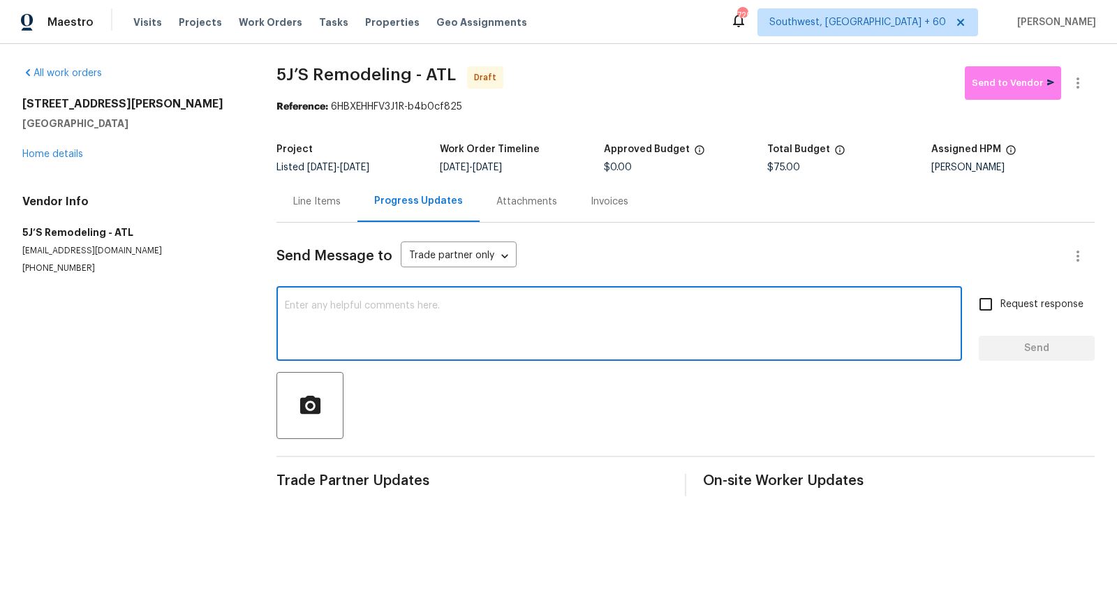
paste textarea "Hi, I'm [PERSON_NAME] from Opendoor. Just wanted to check if you received the w…"
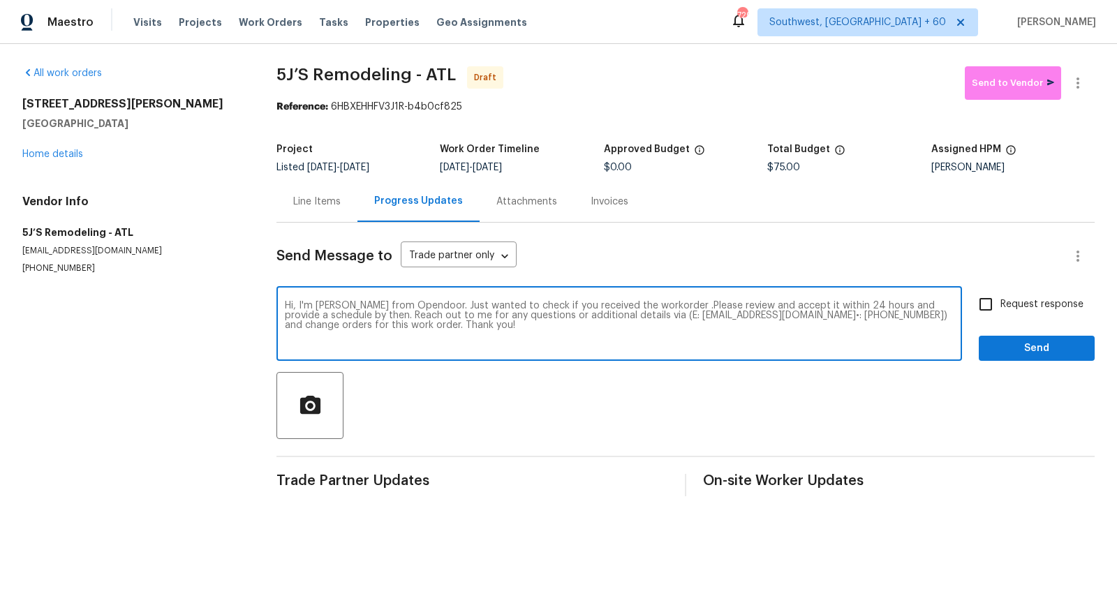
type textarea "Hi, I'm [PERSON_NAME] from Opendoor. Just wanted to check if you received the w…"
click at [979, 306] on input "Request response" at bounding box center [985, 304] width 29 height 29
checkbox input "true"
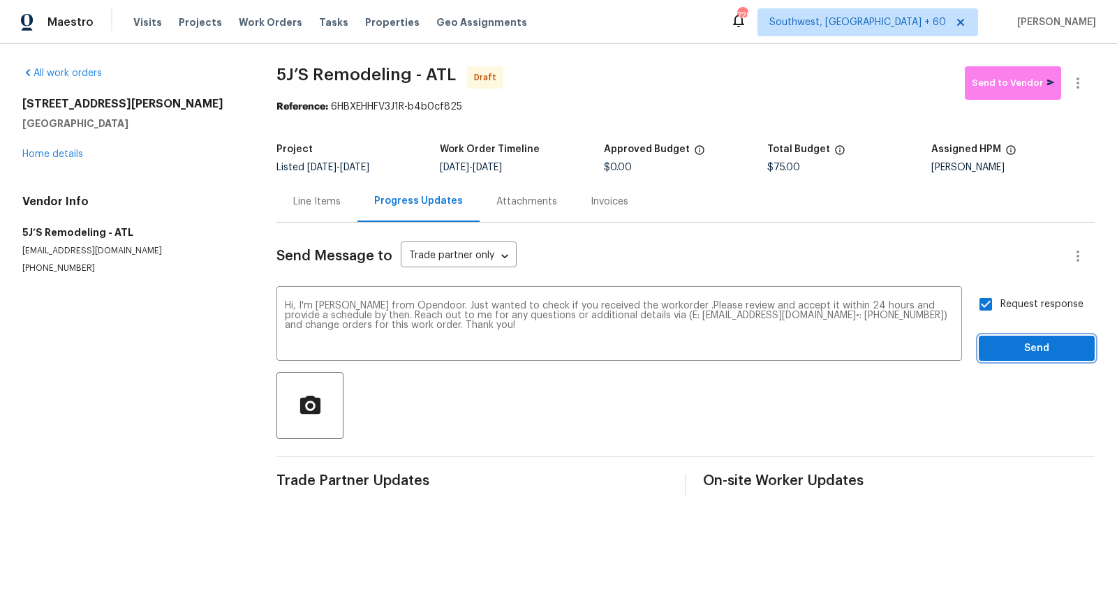
click at [1008, 342] on span "Send" at bounding box center [1037, 348] width 94 height 17
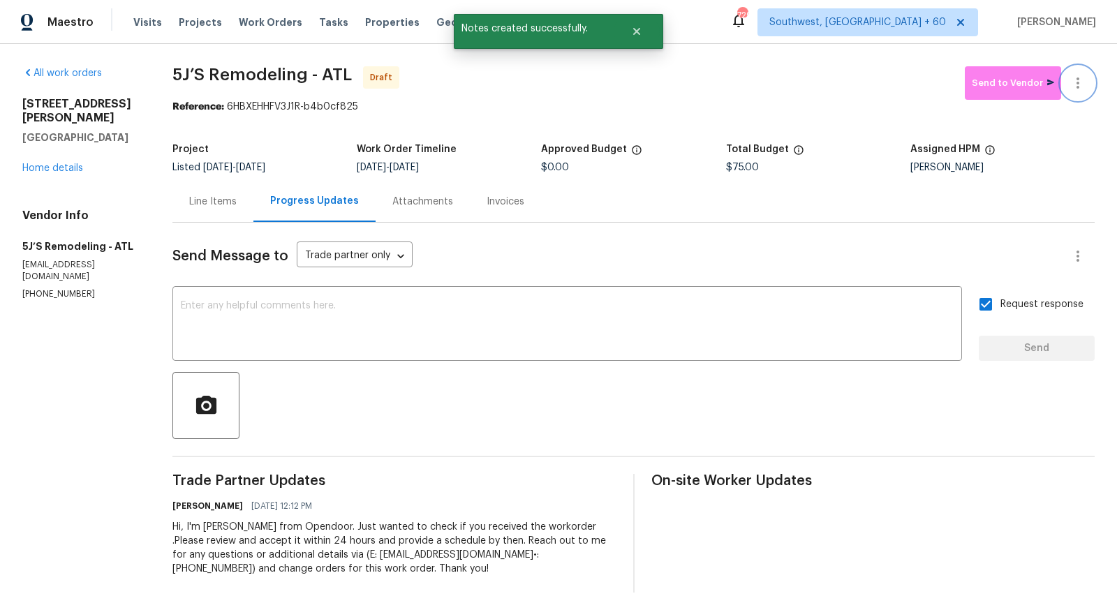
click at [1080, 75] on icon "button" at bounding box center [1077, 83] width 17 height 17
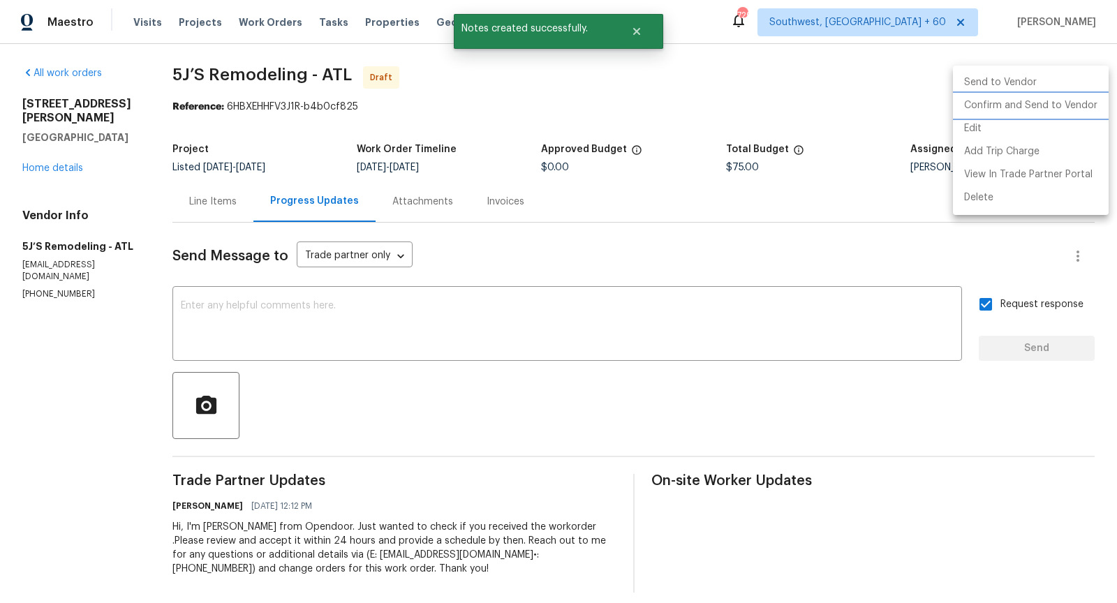
click at [1011, 101] on li "Confirm and Send to Vendor" at bounding box center [1031, 105] width 156 height 23
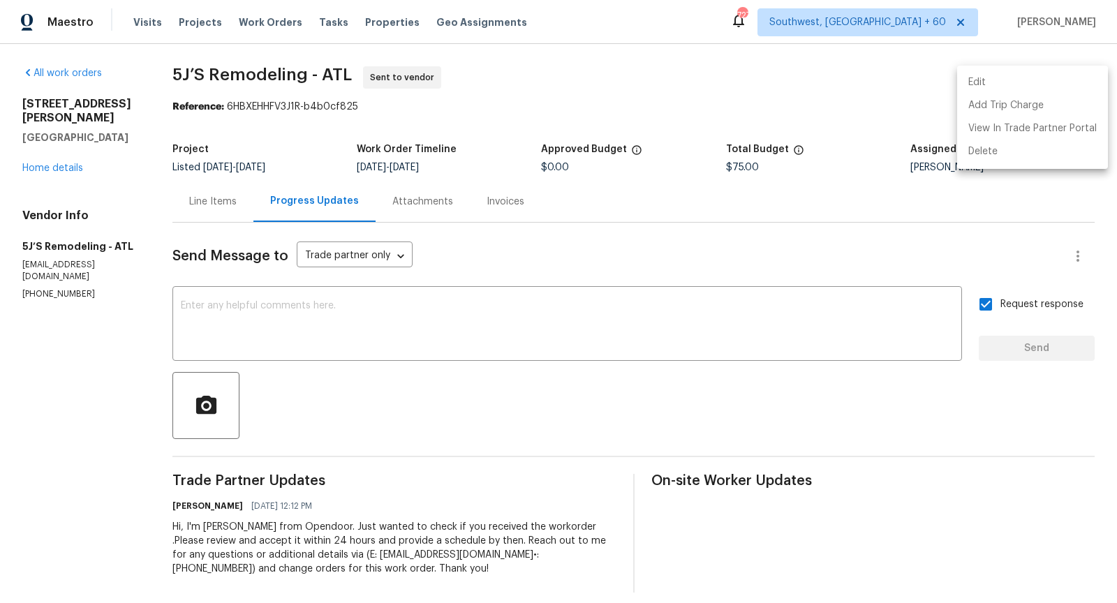
click at [44, 165] on div at bounding box center [558, 301] width 1117 height 603
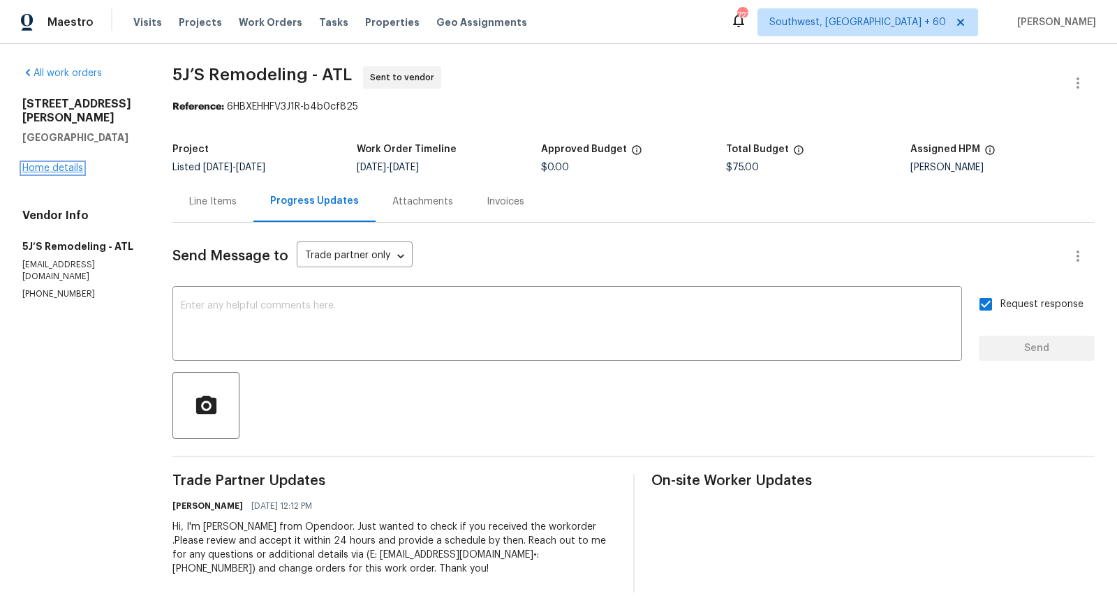
click at [59, 170] on link "Home details" at bounding box center [52, 168] width 61 height 10
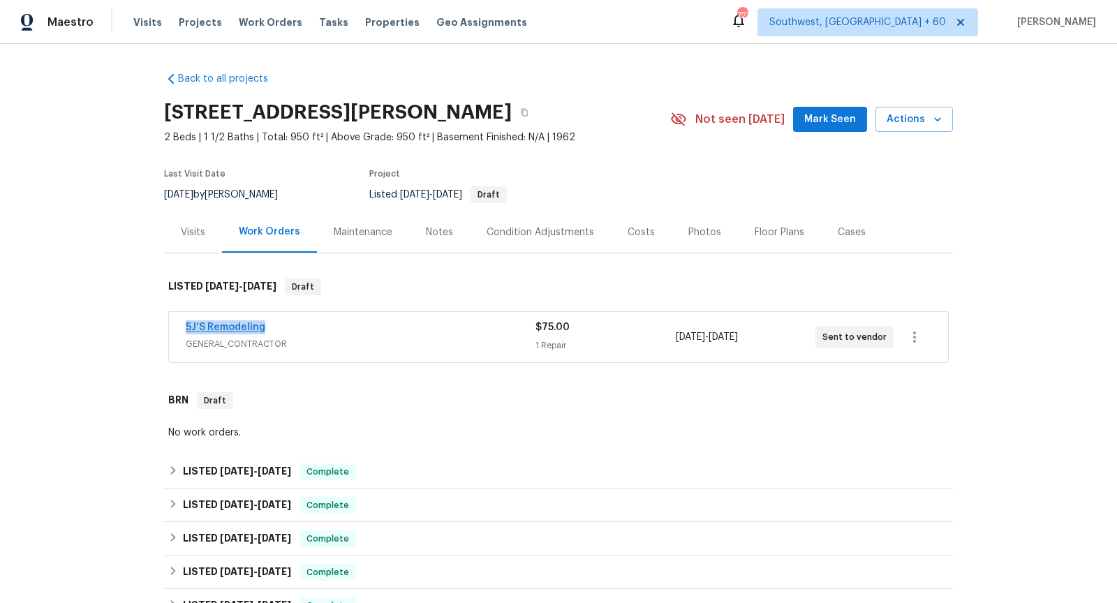
drag, startPoint x: 270, startPoint y: 327, endPoint x: 185, endPoint y: 327, distance: 85.2
click at [186, 327] on div "5J’S Remodeling" at bounding box center [361, 328] width 350 height 17
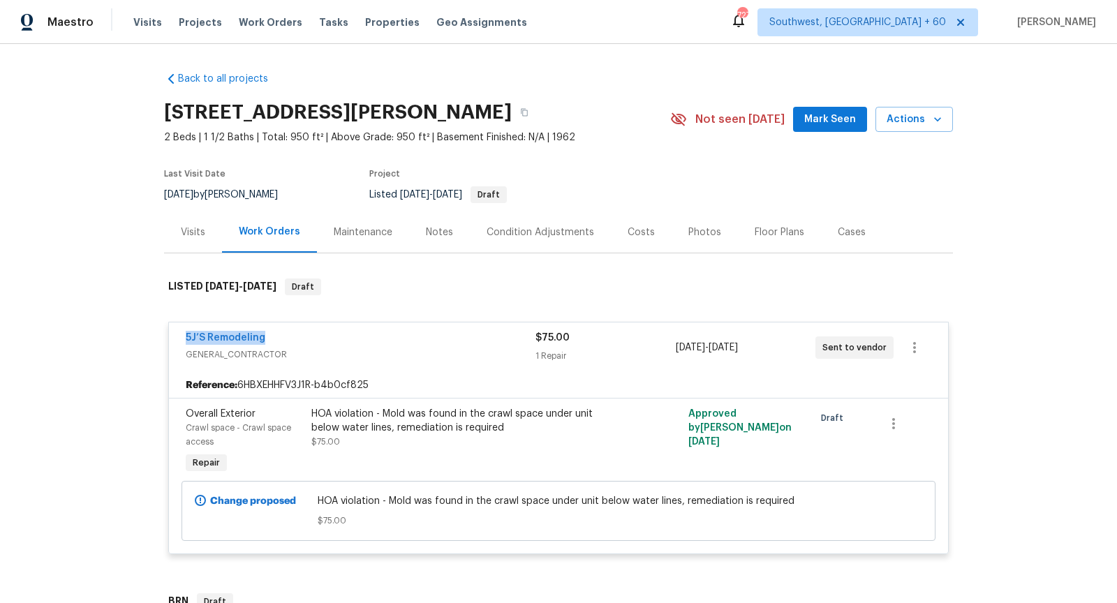
copy link "5J’S Remodeling"
